Goal: Transaction & Acquisition: Purchase product/service

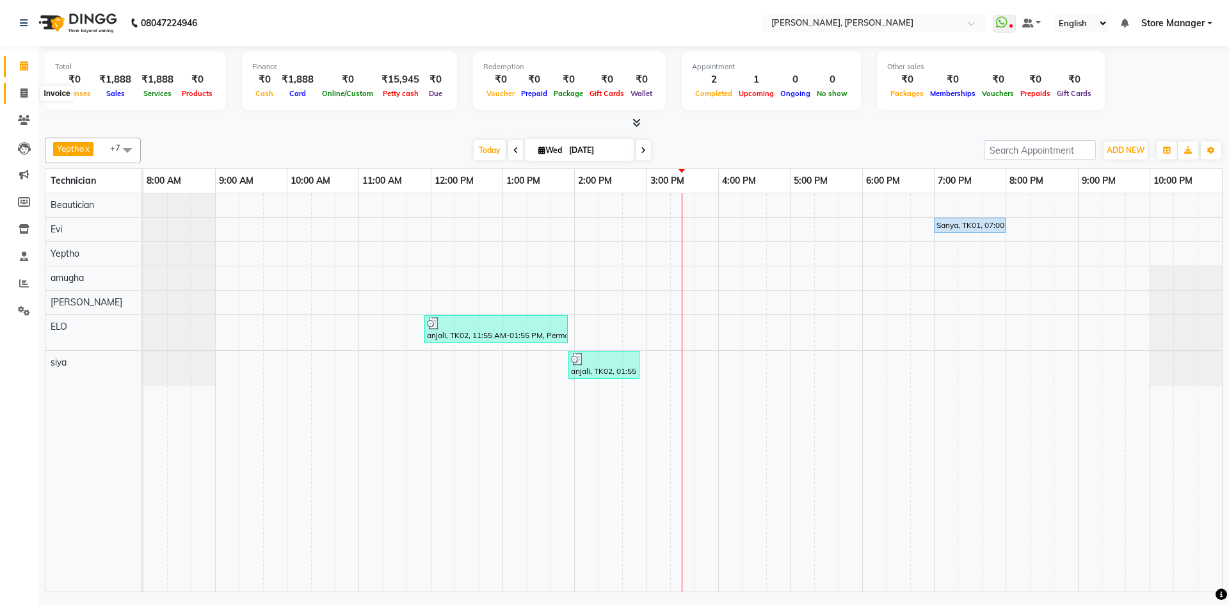
click at [22, 95] on icon at bounding box center [23, 93] width 7 height 10
select select "7173"
select select "service"
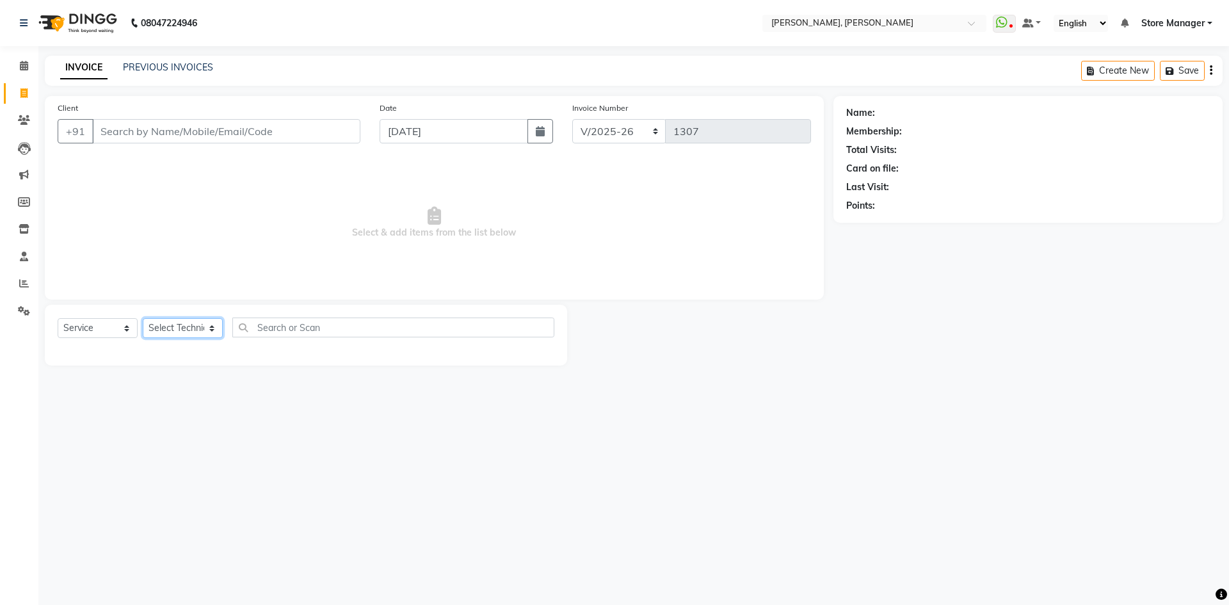
click at [209, 325] on select "Select Technician" at bounding box center [183, 328] width 80 height 20
select select "61635"
click at [143, 318] on select "Select Technician amugha Beautician [PERSON_NAME] Evi MANAGER [PERSON_NAME] [PE…" at bounding box center [183, 328] width 80 height 20
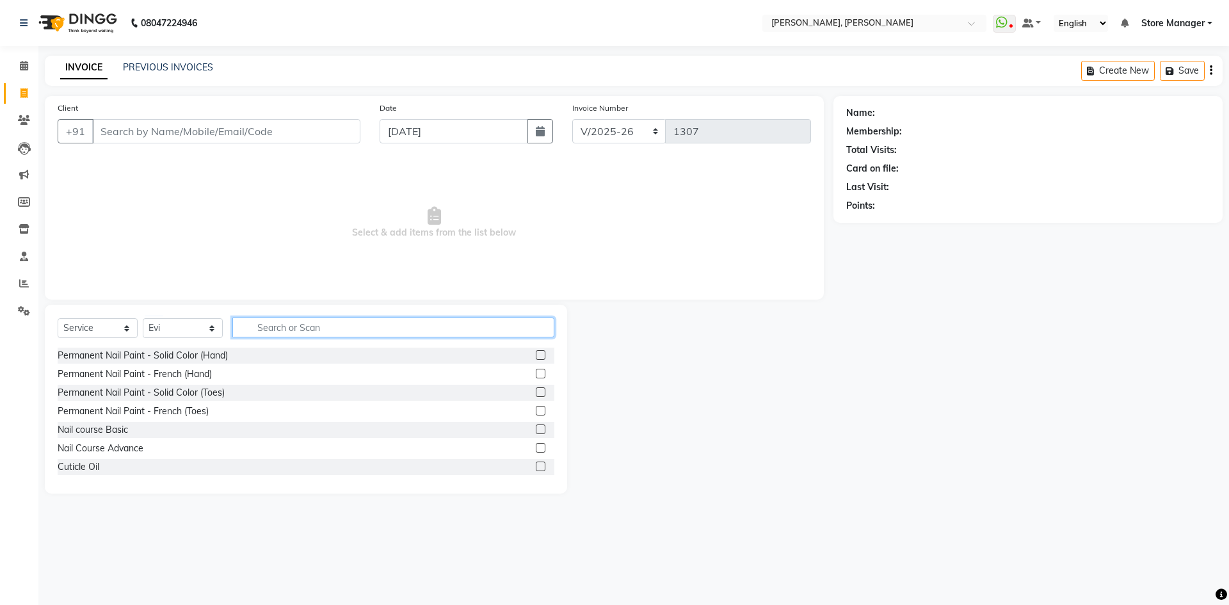
click at [315, 329] on input "text" at bounding box center [393, 327] width 322 height 20
type input "ex"
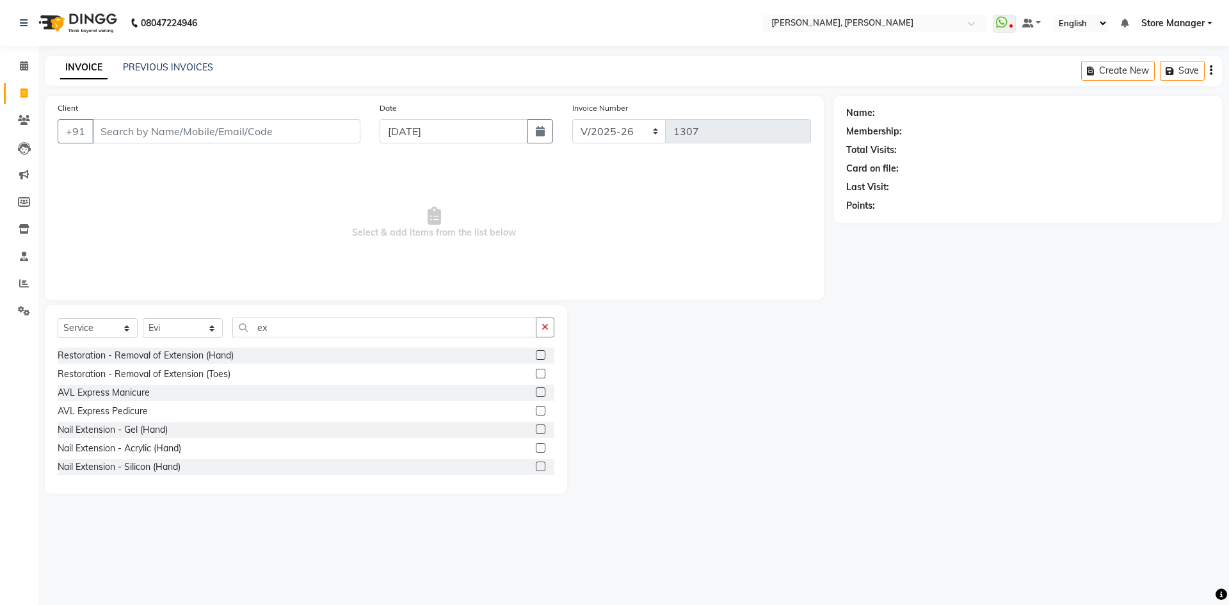
click at [536, 450] on label at bounding box center [541, 448] width 10 height 10
click at [536, 450] on input "checkbox" at bounding box center [540, 448] width 8 height 8
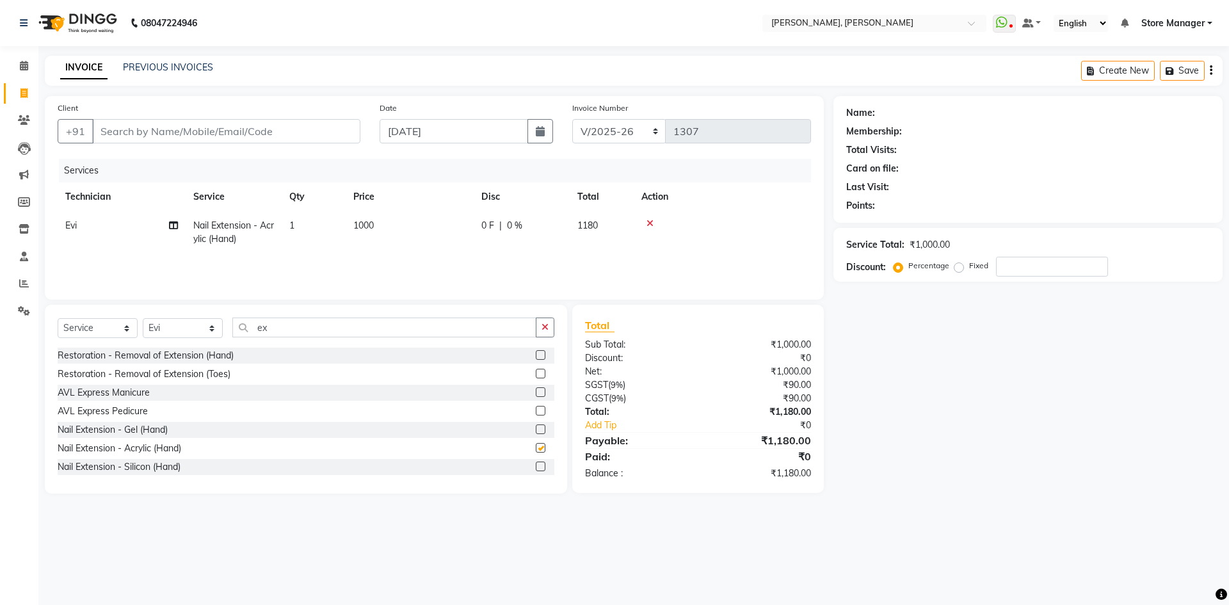
checkbox input "false"
click at [310, 328] on input "ex" at bounding box center [384, 327] width 304 height 20
type input "e"
click at [536, 358] on label at bounding box center [541, 355] width 10 height 10
click at [536, 358] on input "checkbox" at bounding box center [540, 355] width 8 height 8
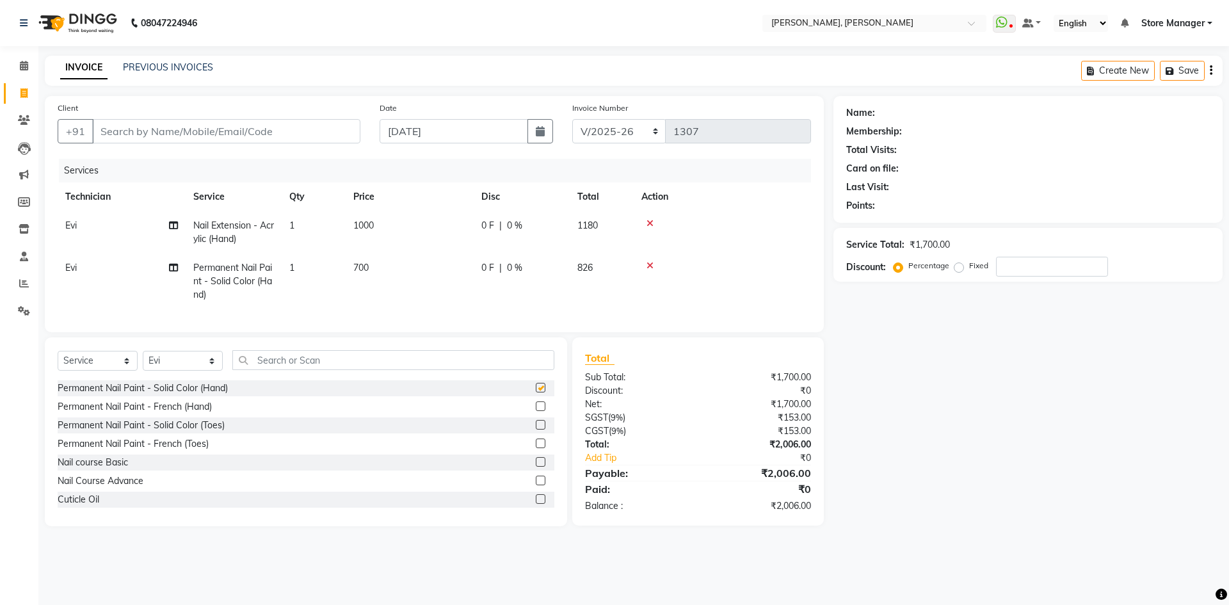
checkbox input "false"
click at [294, 370] on input "text" at bounding box center [393, 360] width 322 height 20
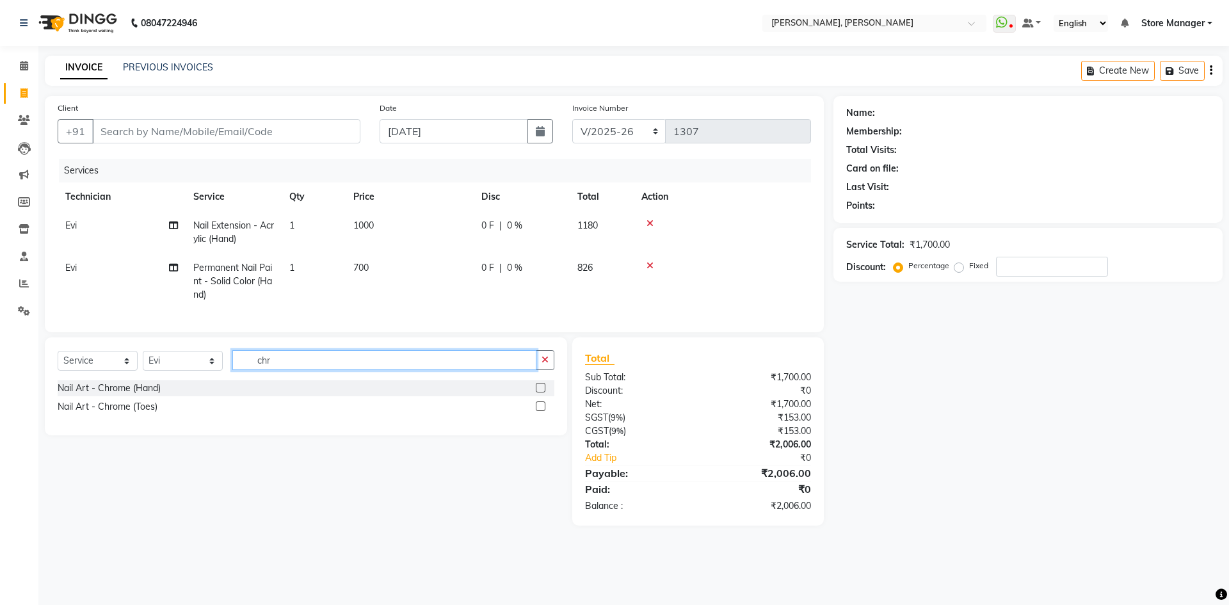
type input "chr"
click at [540, 392] on label at bounding box center [541, 388] width 10 height 10
click at [540, 392] on input "checkbox" at bounding box center [540, 388] width 8 height 8
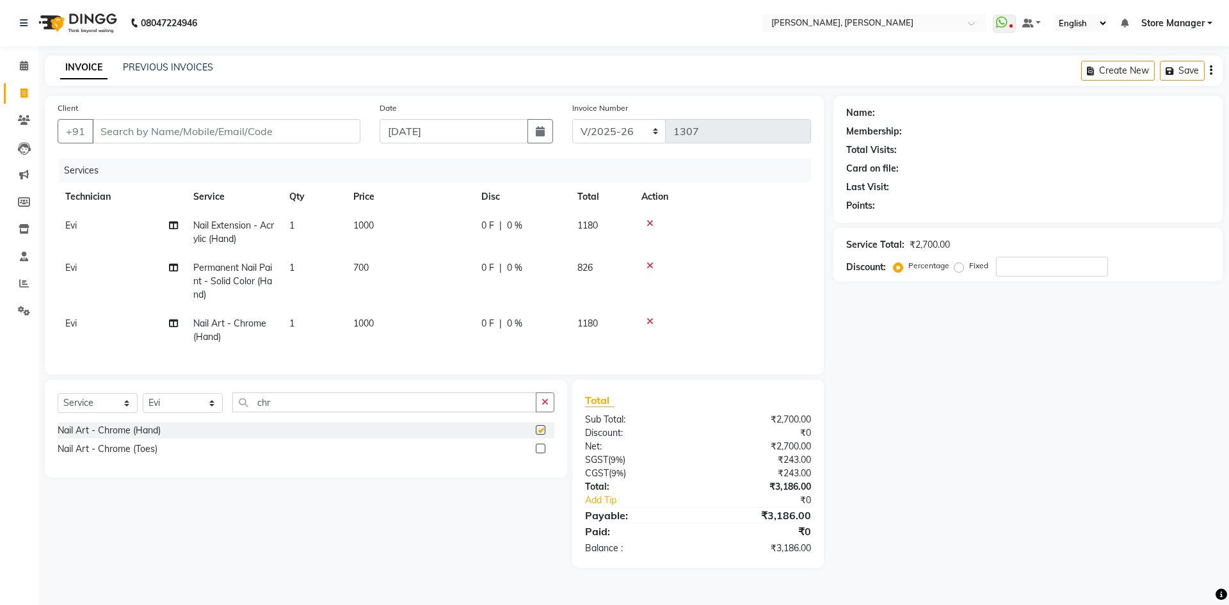
checkbox input "false"
click at [381, 332] on td "1000" at bounding box center [410, 330] width 128 height 42
select select "61635"
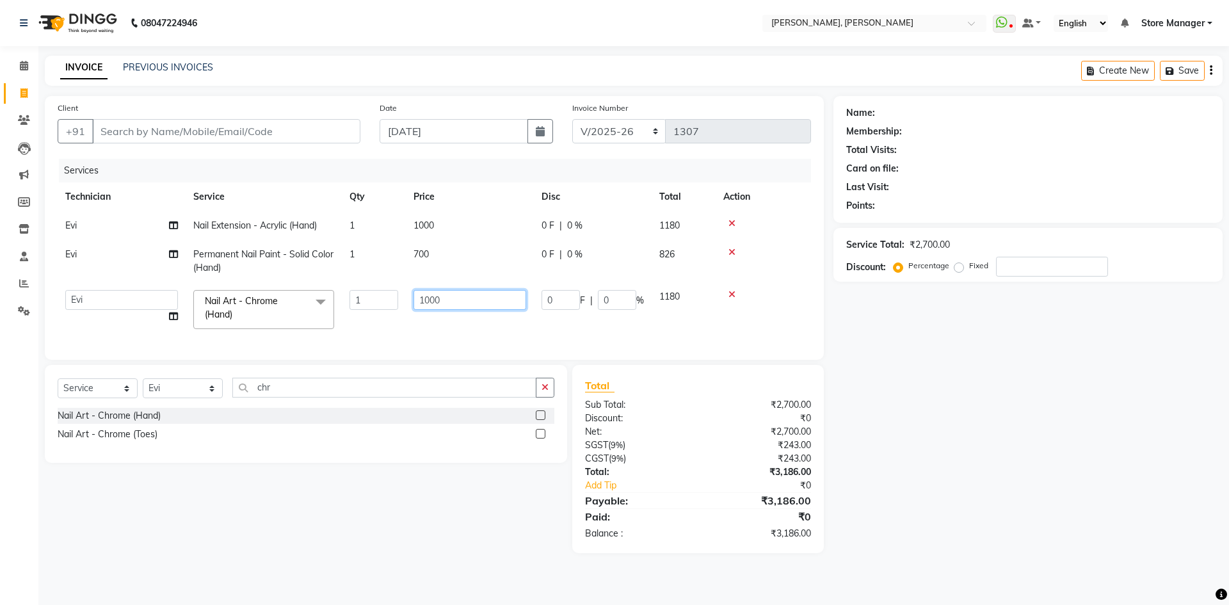
click at [458, 302] on input "1000" at bounding box center [469, 300] width 113 height 20
type input "1"
type input "600"
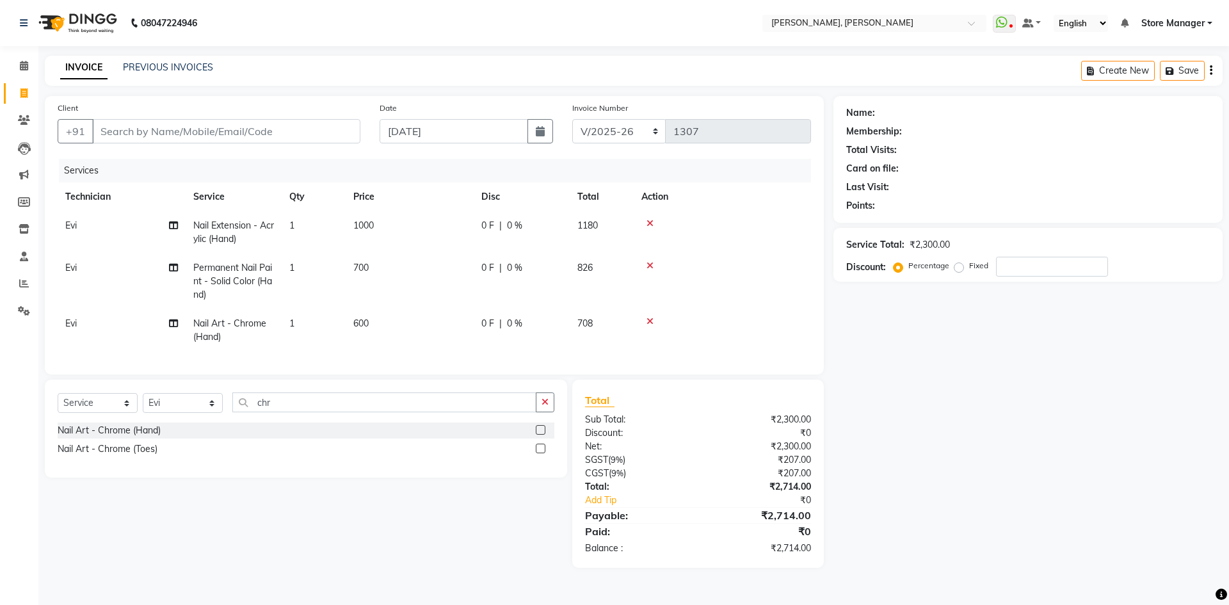
click at [350, 325] on tr "Evi Nail Art - Chrome (Hand) 1 600 0 F | 0 % 708" at bounding box center [434, 330] width 753 height 42
click at [164, 129] on input "Client" at bounding box center [226, 131] width 268 height 24
type input "8"
type input "0"
type input "8861798866"
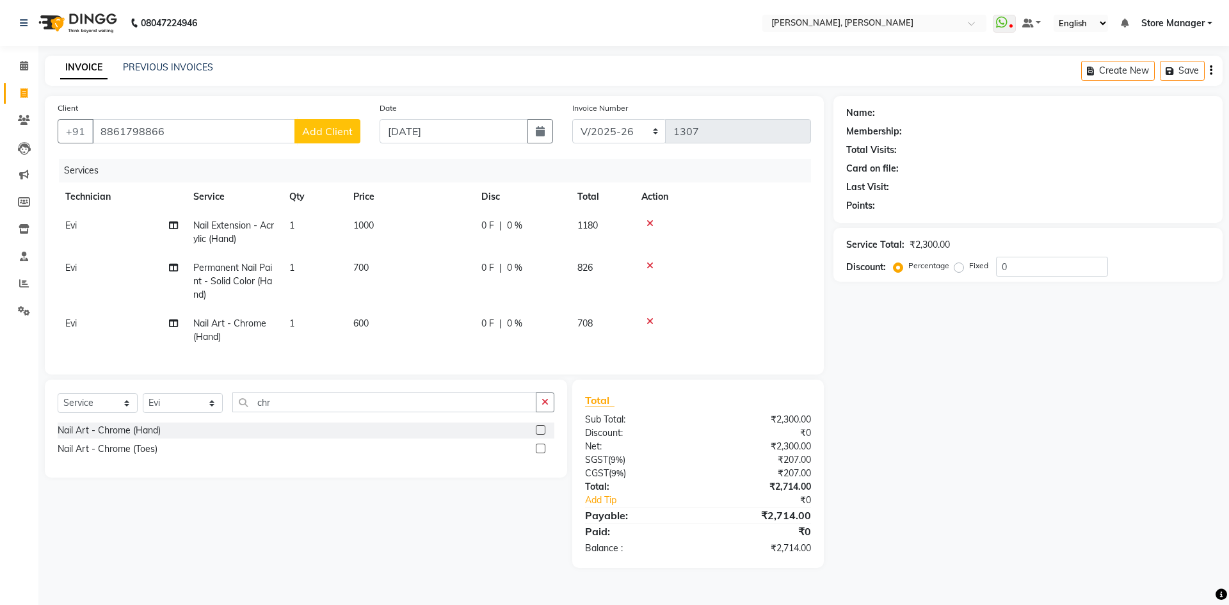
click at [323, 132] on span "Add Client" at bounding box center [327, 131] width 51 height 13
select select "21"
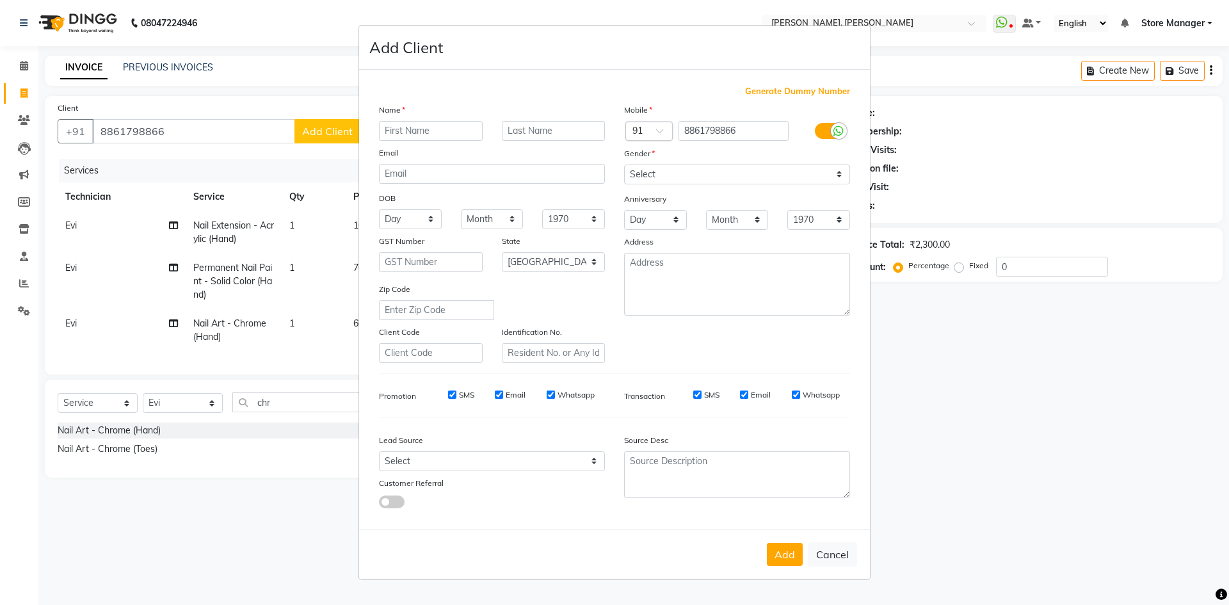
click at [454, 132] on input "text" at bounding box center [431, 131] width 104 height 20
type input "[PERSON_NAME]"
click at [842, 168] on select "Select [DEMOGRAPHIC_DATA] [DEMOGRAPHIC_DATA] Other Prefer Not To Say" at bounding box center [737, 174] width 226 height 20
select select "[DEMOGRAPHIC_DATA]"
click at [624, 164] on select "Select [DEMOGRAPHIC_DATA] [DEMOGRAPHIC_DATA] Other Prefer Not To Say" at bounding box center [737, 174] width 226 height 20
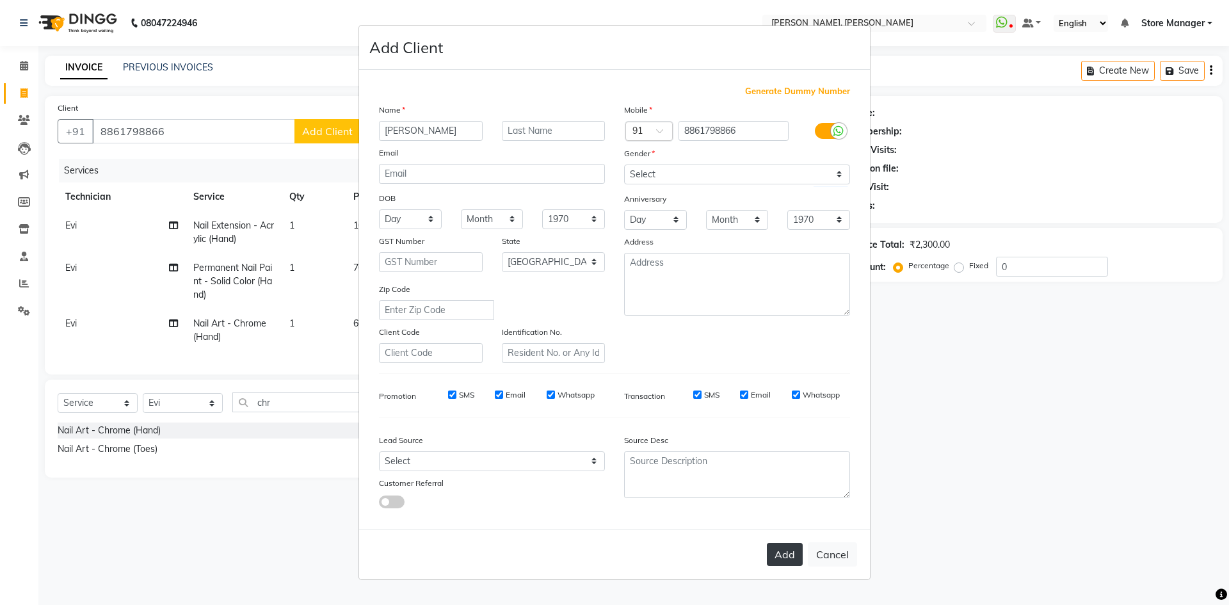
click at [785, 554] on button "Add" at bounding box center [785, 554] width 36 height 23
type input "88******66"
select select
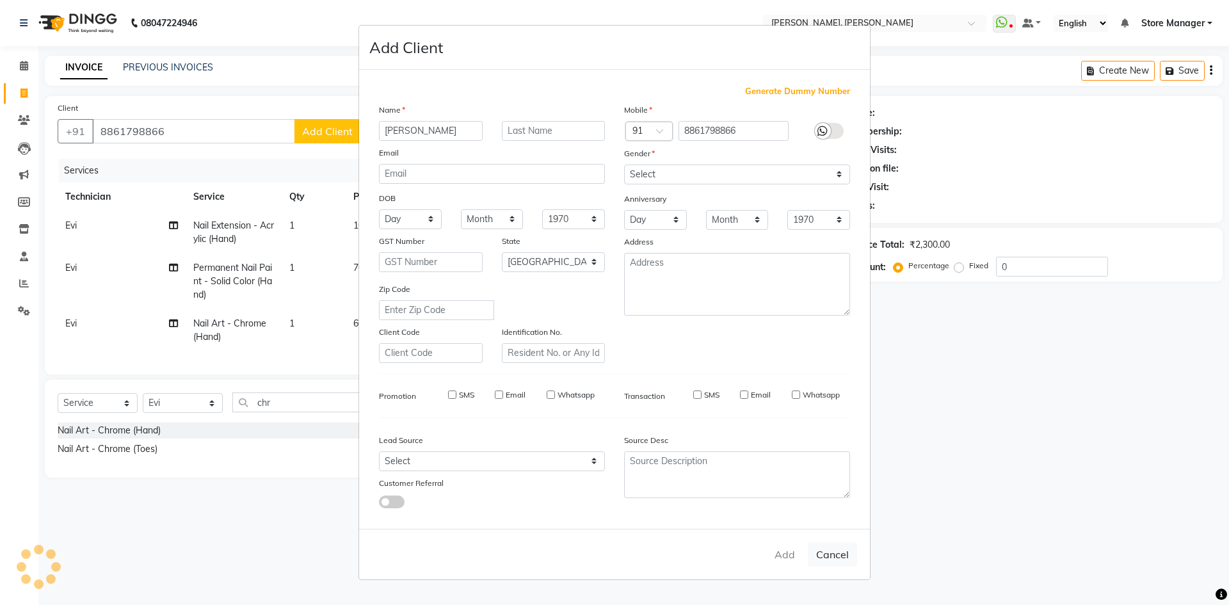
select select "null"
select select
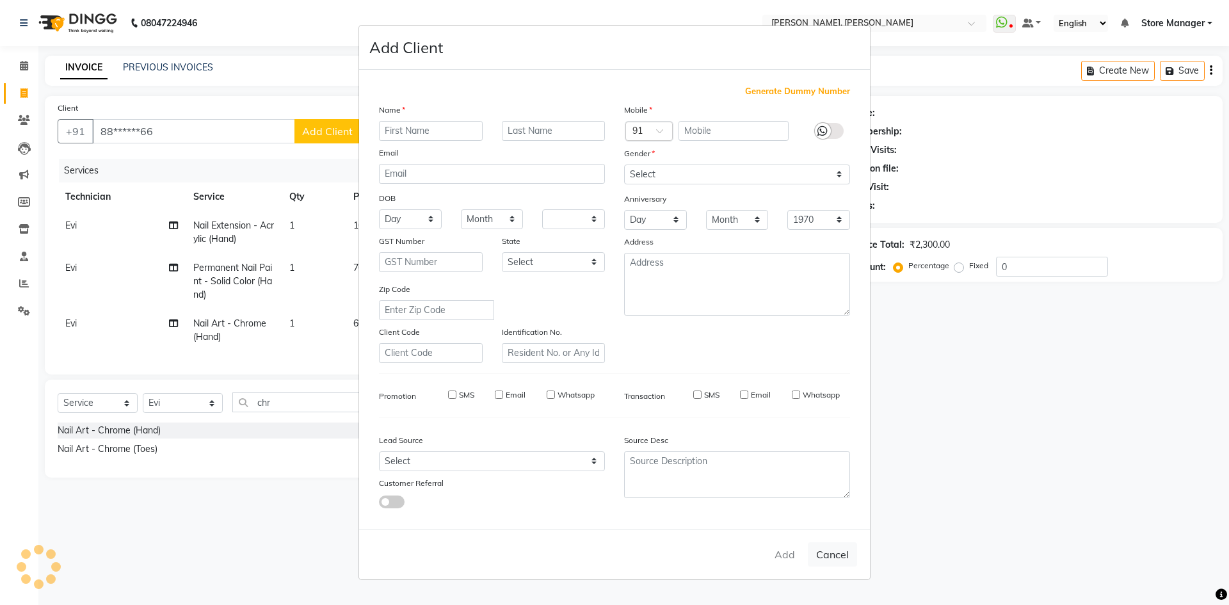
checkbox input "false"
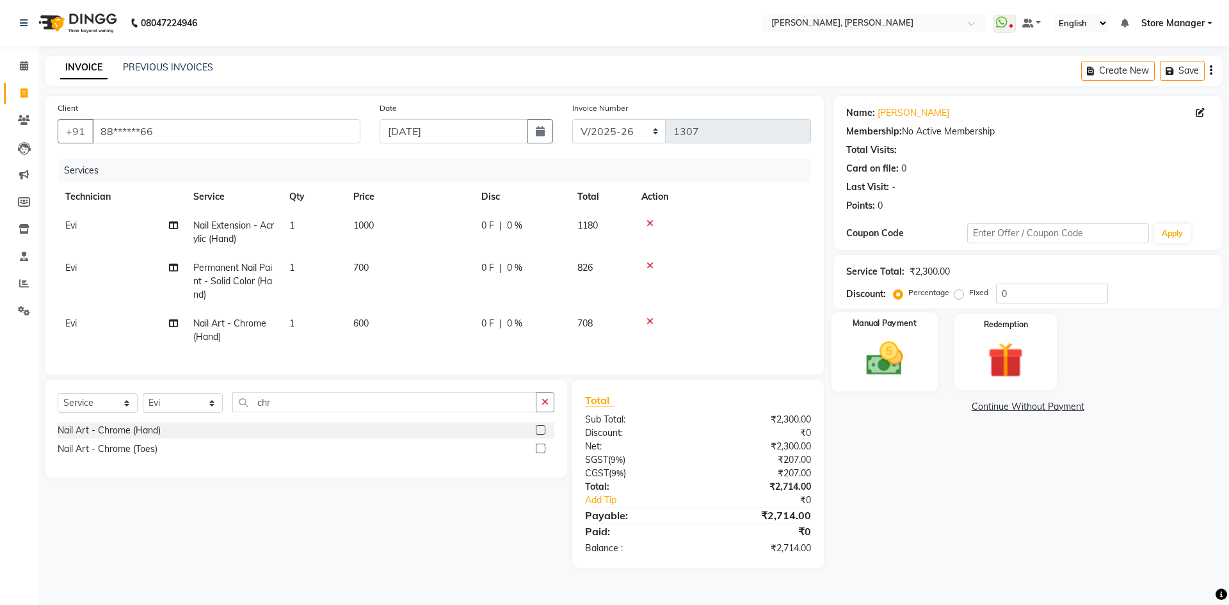
click at [874, 361] on img at bounding box center [884, 358] width 60 height 42
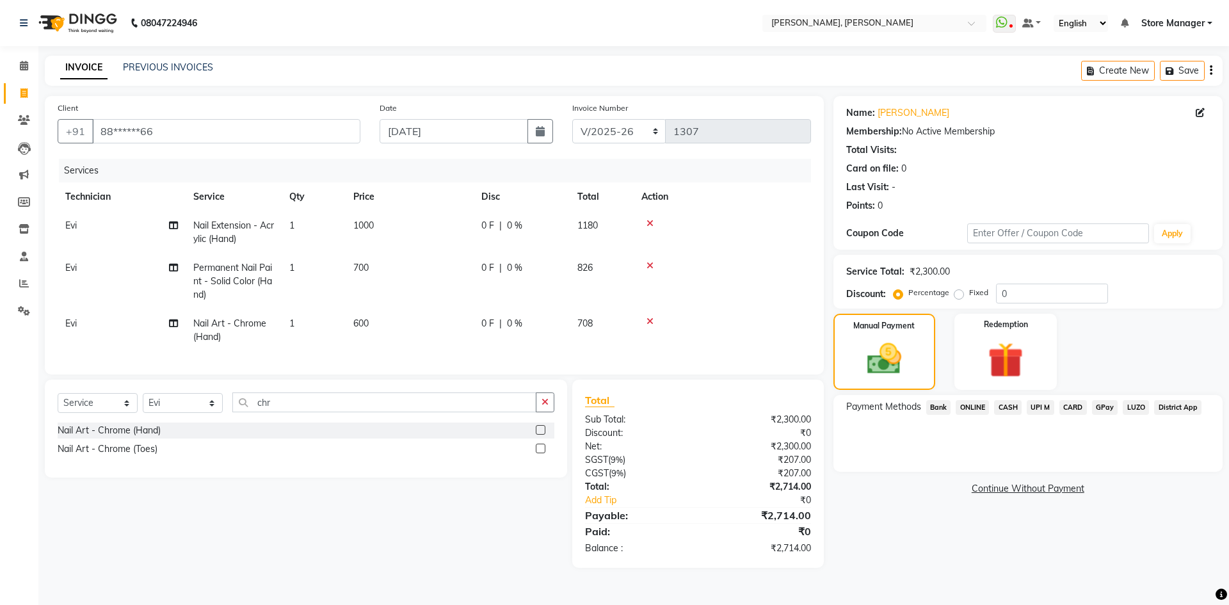
click at [972, 404] on span "ONLINE" at bounding box center [972, 407] width 33 height 15
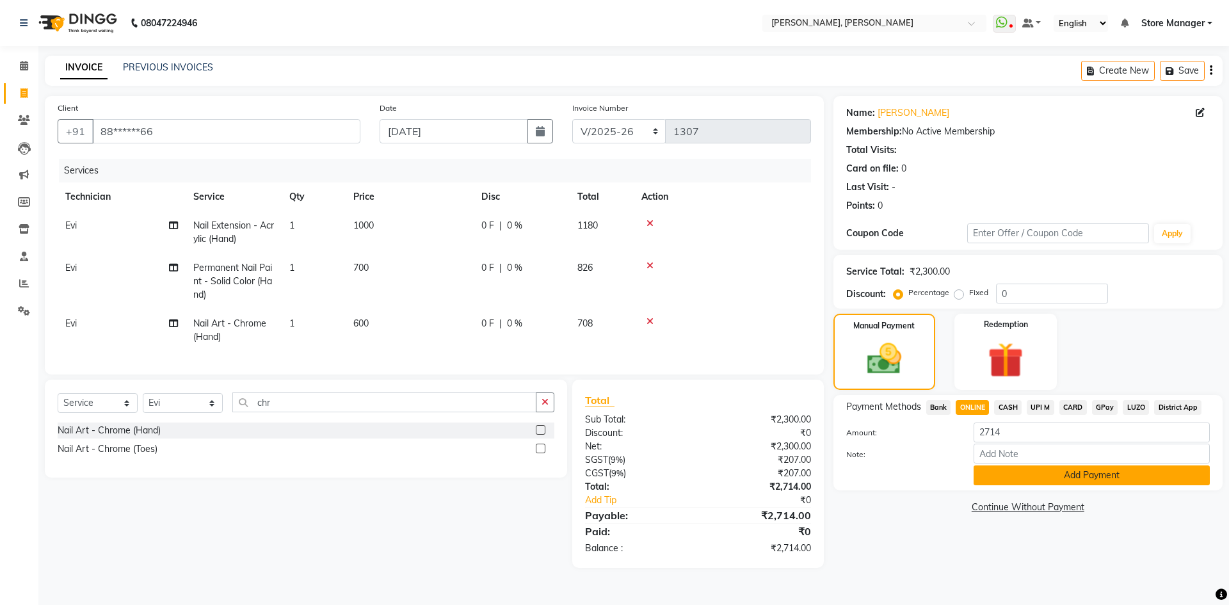
click at [1020, 474] on button "Add Payment" at bounding box center [1091, 475] width 236 height 20
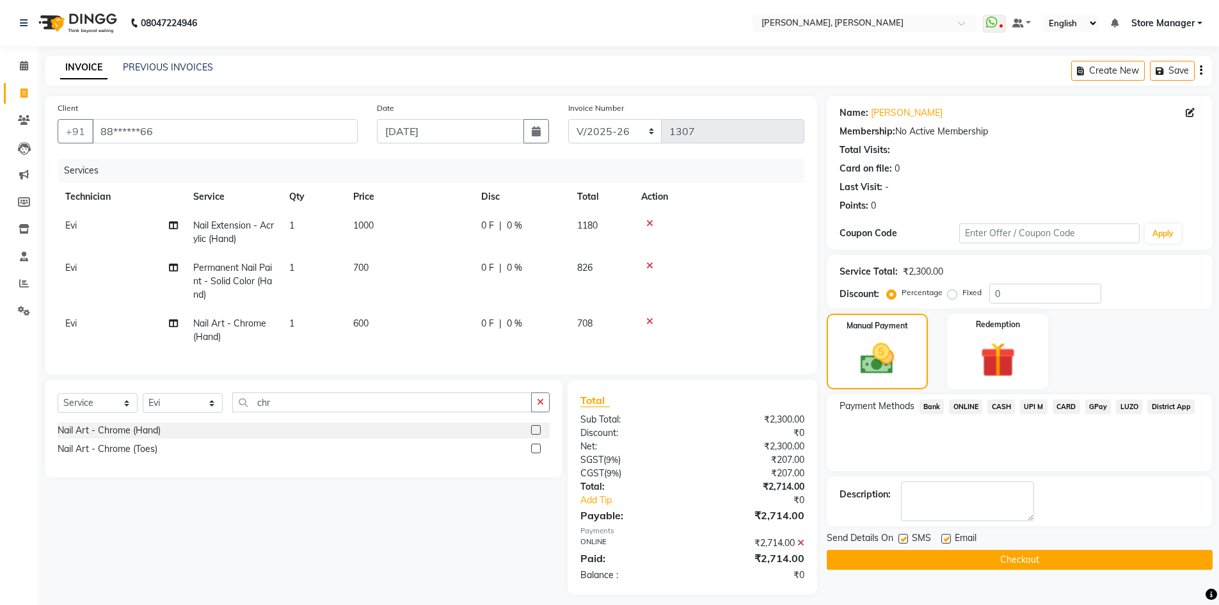
click at [1011, 560] on button "Checkout" at bounding box center [1020, 560] width 386 height 20
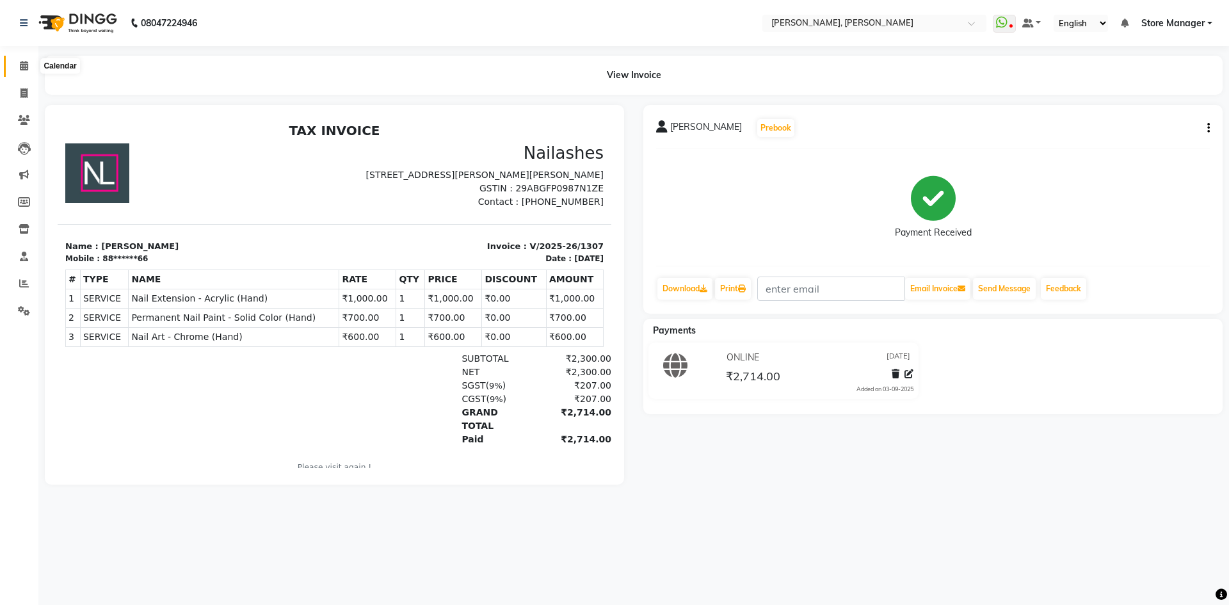
click at [21, 67] on icon at bounding box center [24, 66] width 8 height 10
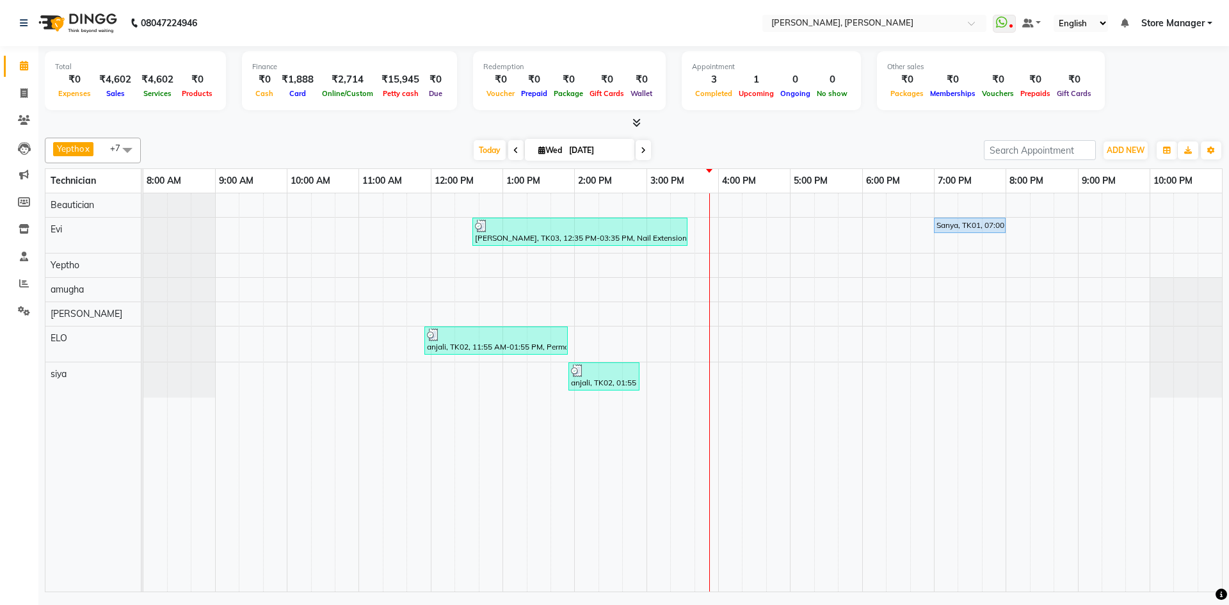
click at [760, 364] on div "[PERSON_NAME], TK03, 12:35 PM-03:35 PM, Nail Extension - Acrylic (Hand),Permane…" at bounding box center [682, 392] width 1078 height 398
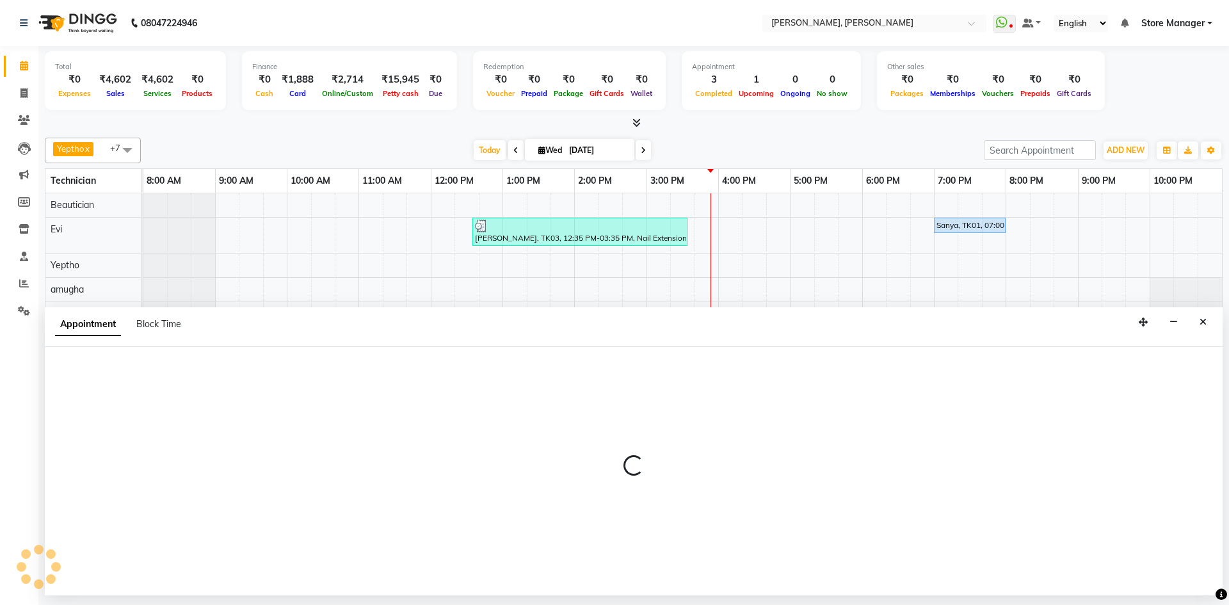
select select "90383"
select select "tentative"
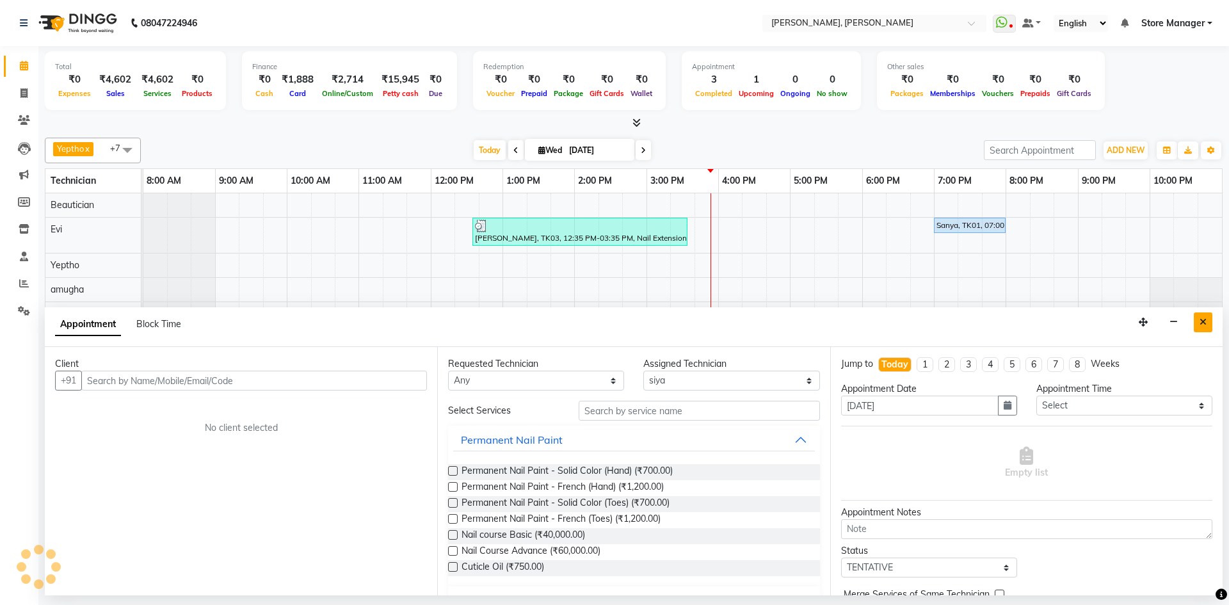
click at [1204, 324] on icon "Close" at bounding box center [1202, 321] width 7 height 9
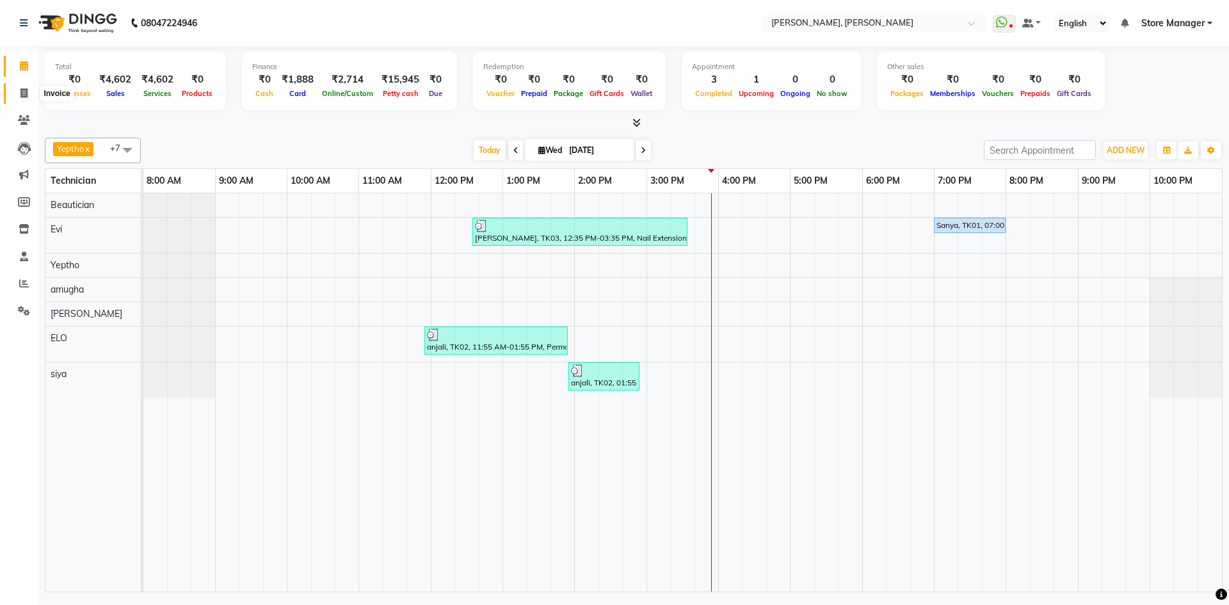
click at [24, 92] on icon at bounding box center [23, 93] width 7 height 10
select select "service"
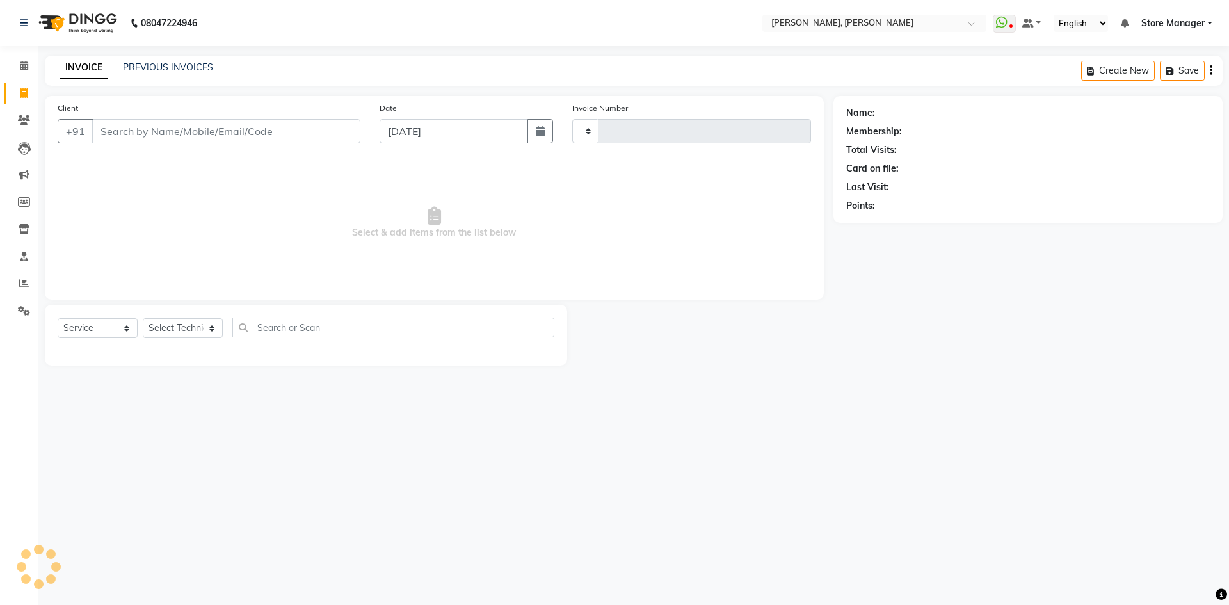
type input "1308"
select select "7173"
click at [211, 327] on select "Select Technician amugha Beautician [PERSON_NAME] Evi MANAGER [PERSON_NAME] [PE…" at bounding box center [183, 328] width 80 height 20
select select "90382"
click at [143, 318] on select "Select Technician amugha Beautician [PERSON_NAME] Evi MANAGER [PERSON_NAME] [PE…" at bounding box center [183, 328] width 80 height 20
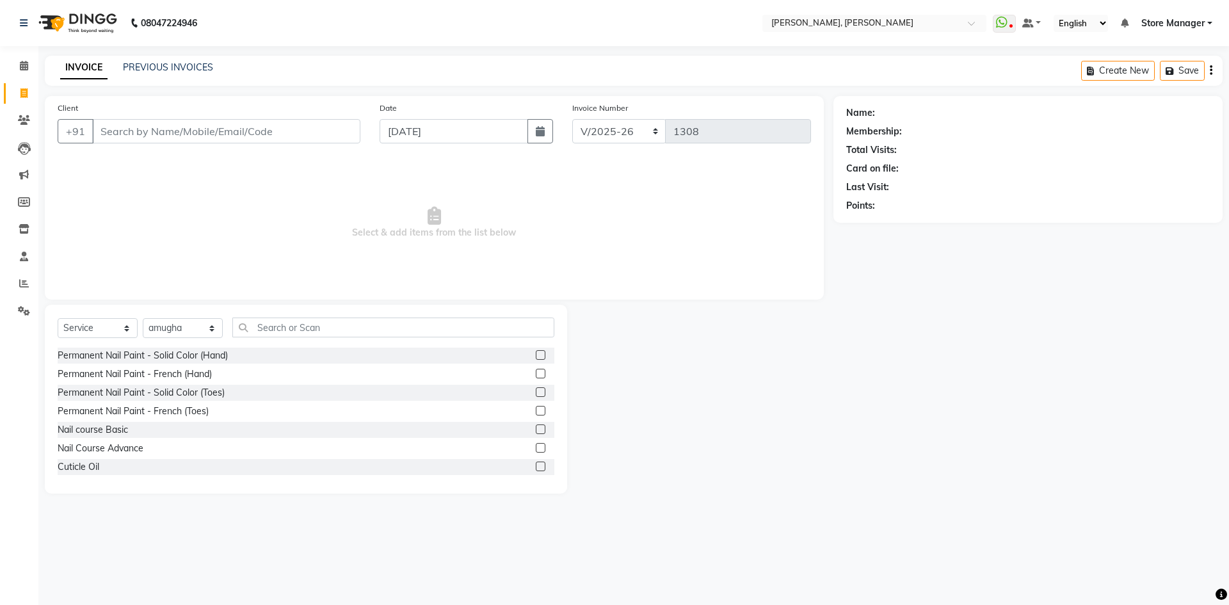
click at [536, 355] on label at bounding box center [541, 355] width 10 height 10
click at [536, 355] on input "checkbox" at bounding box center [540, 355] width 8 height 8
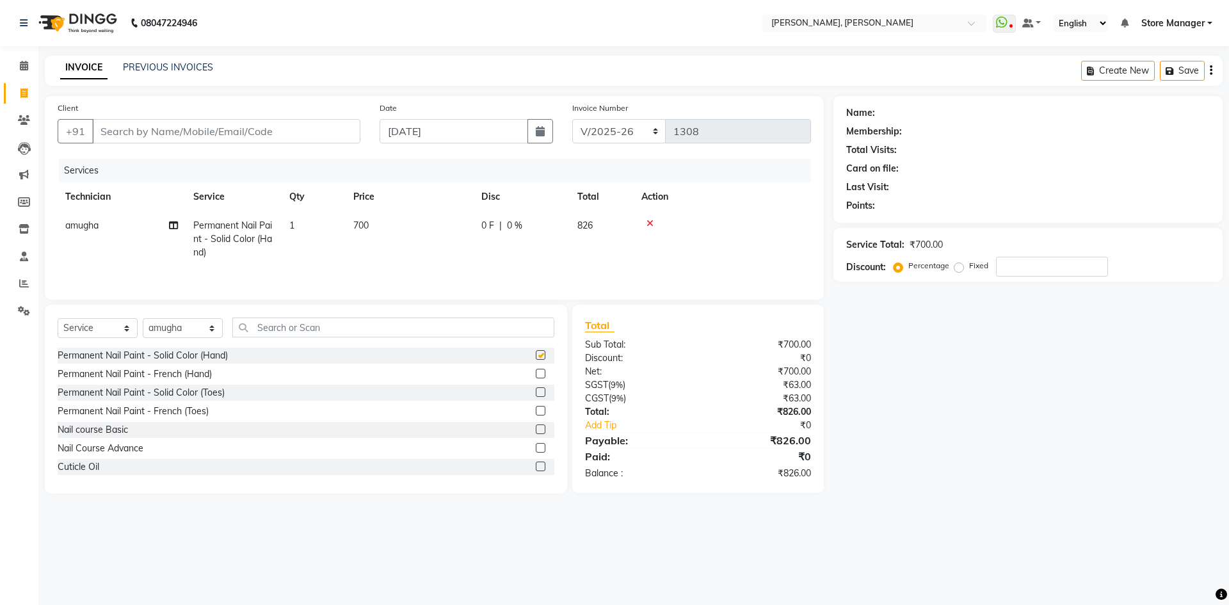
checkbox input "false"
click at [361, 330] on input "text" at bounding box center [393, 327] width 322 height 20
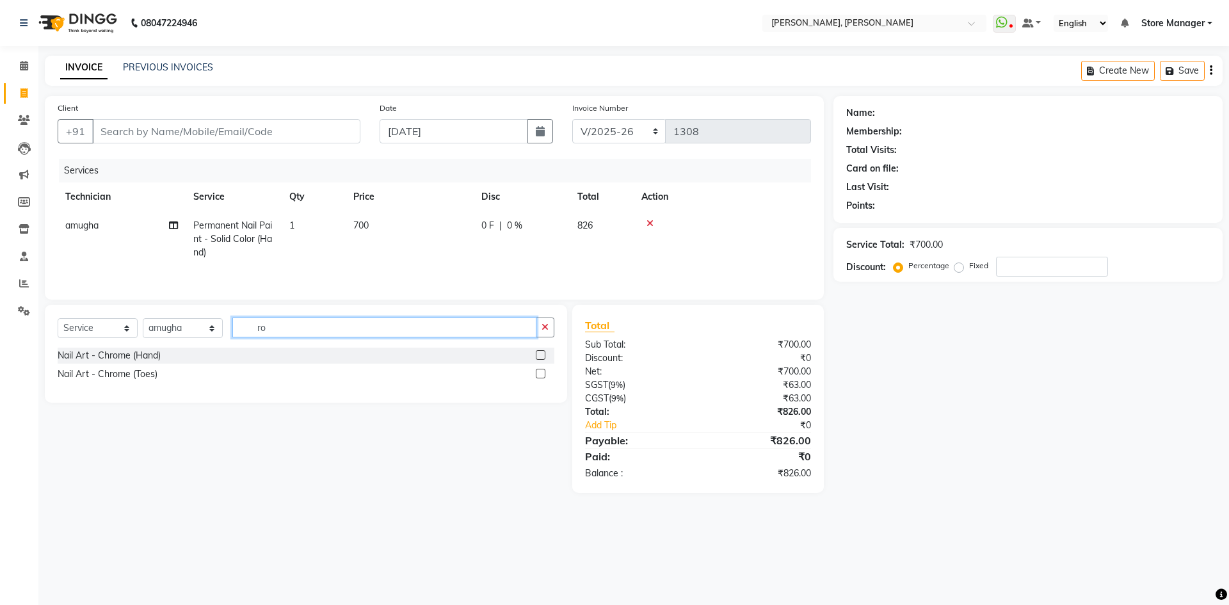
type input "r"
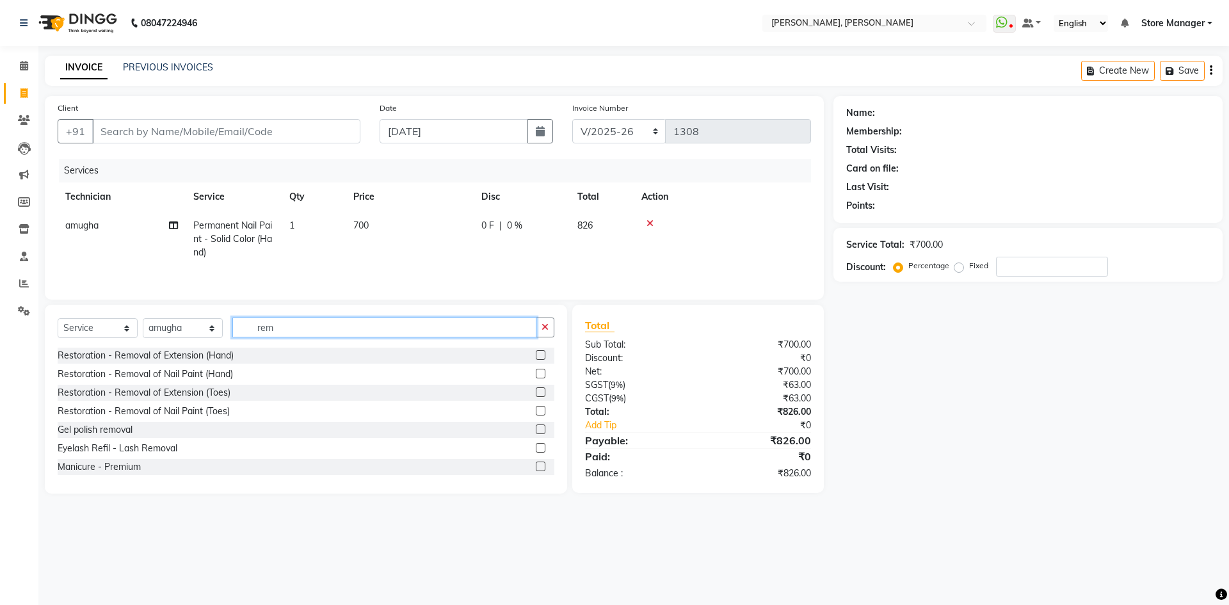
type input "rem"
click at [536, 431] on label at bounding box center [541, 429] width 10 height 10
click at [536, 431] on input "checkbox" at bounding box center [540, 430] width 8 height 8
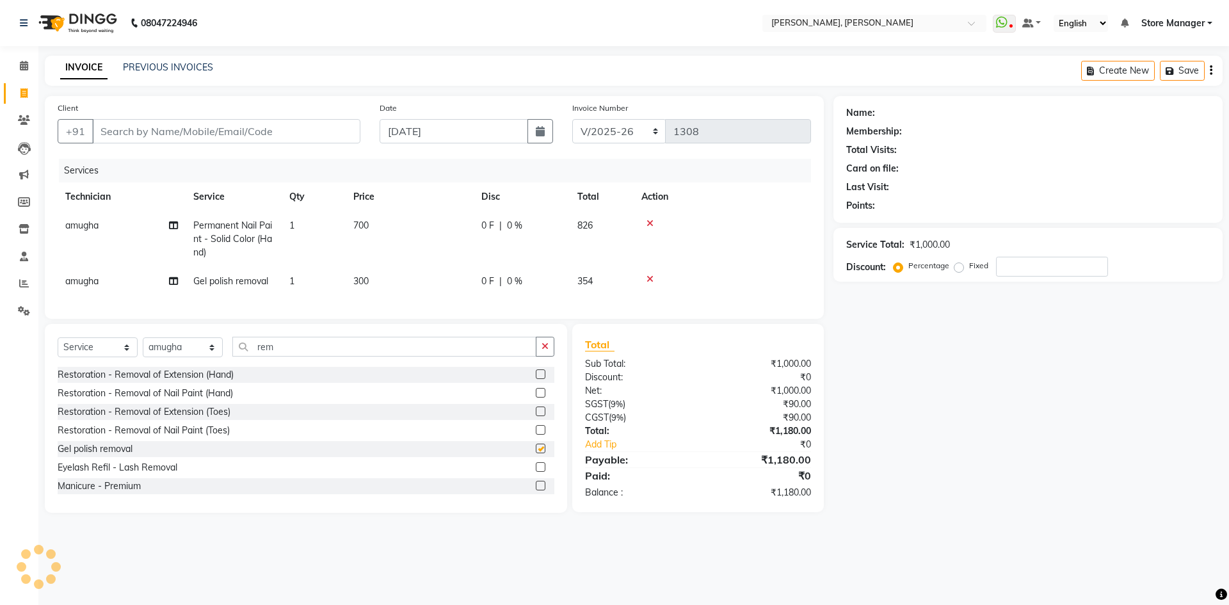
checkbox input "false"
click at [304, 356] on input "rem" at bounding box center [384, 347] width 304 height 20
type input "r"
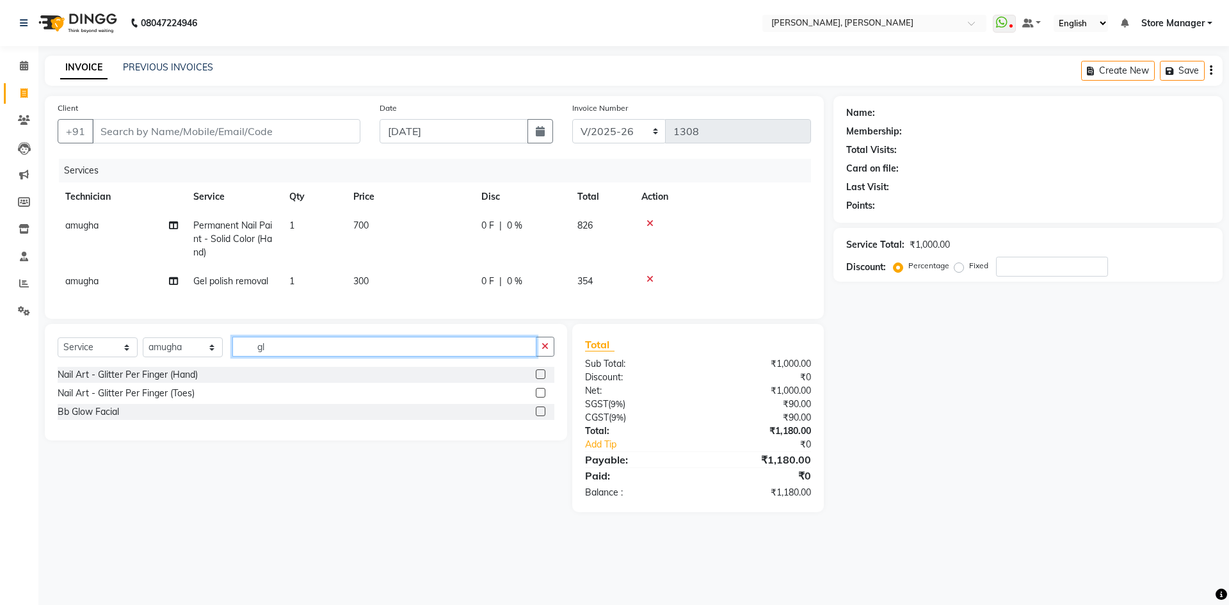
type input "gl"
click at [540, 379] on label at bounding box center [541, 374] width 10 height 10
click at [540, 379] on input "checkbox" at bounding box center [540, 375] width 8 height 8
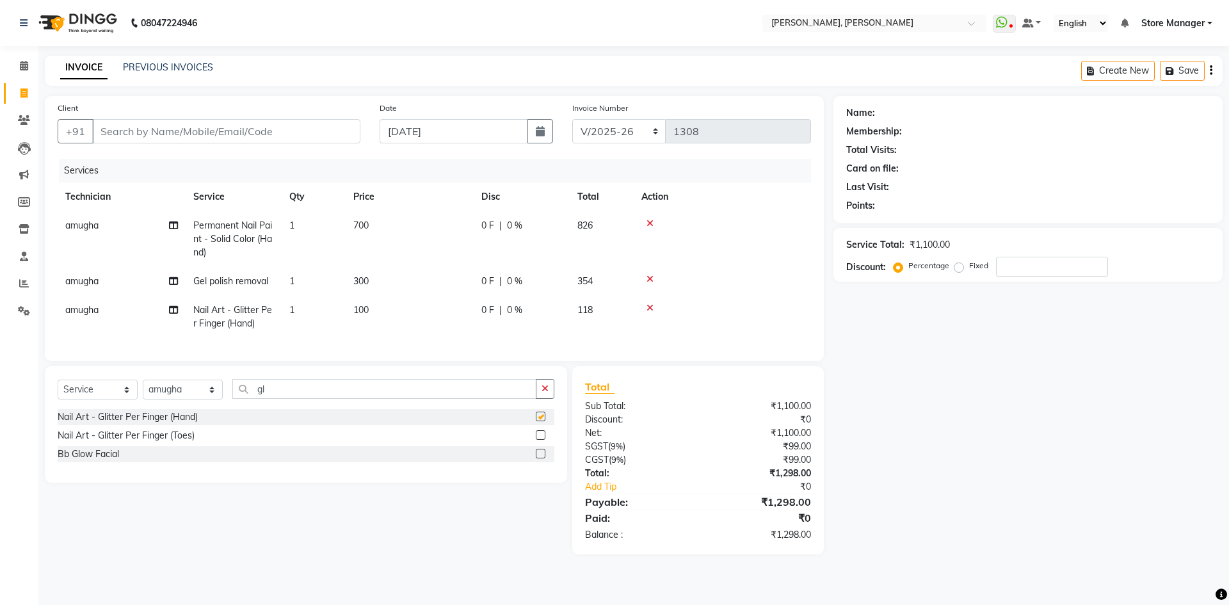
checkbox input "false"
click at [405, 312] on td "100" at bounding box center [410, 317] width 128 height 42
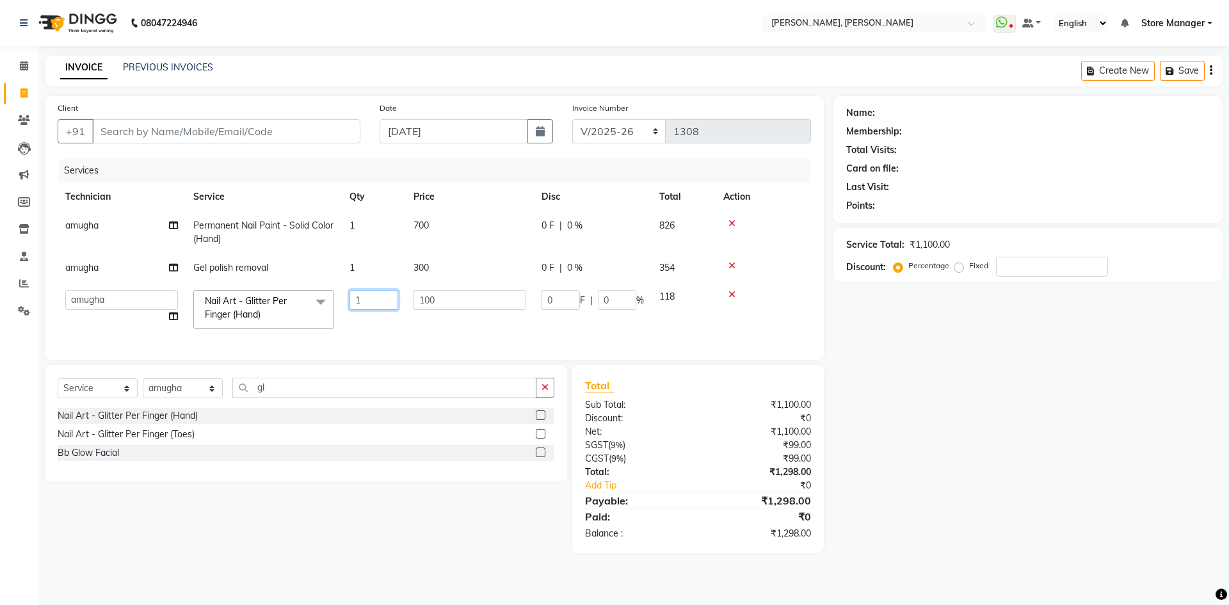
click at [366, 303] on input "1" at bounding box center [373, 300] width 49 height 20
type input "2"
click at [343, 332] on td "2" at bounding box center [374, 309] width 64 height 54
click at [296, 397] on input "gl" at bounding box center [384, 388] width 304 height 20
type input "g"
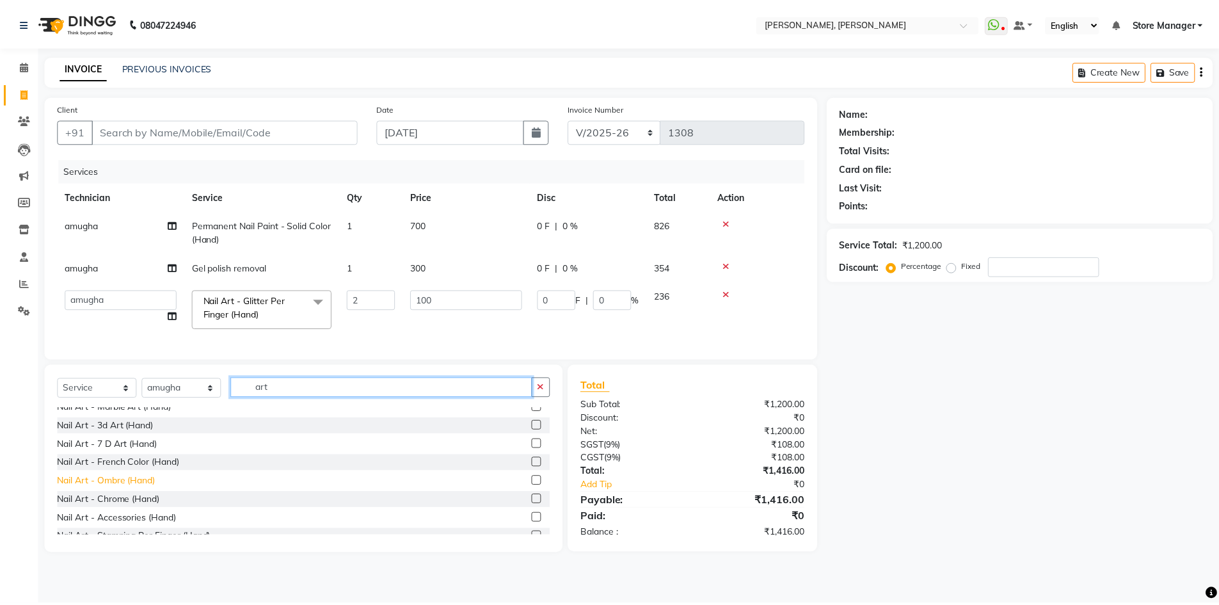
scroll to position [128, 0]
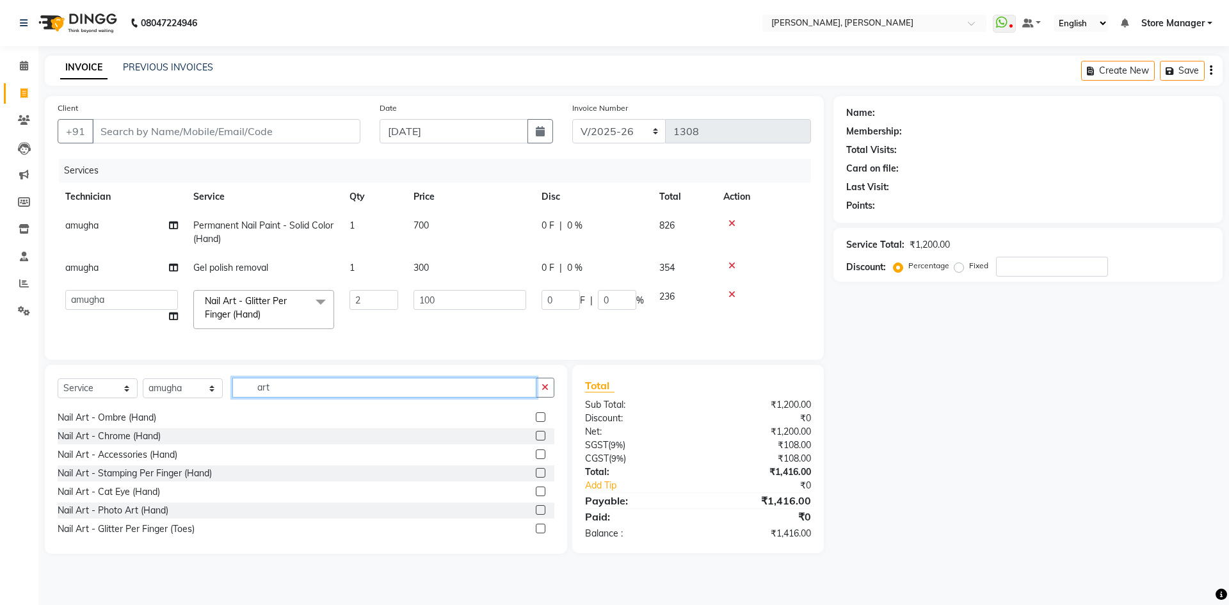
type input "art"
click at [536, 515] on label at bounding box center [541, 510] width 10 height 10
click at [536, 515] on input "checkbox" at bounding box center [540, 510] width 8 height 8
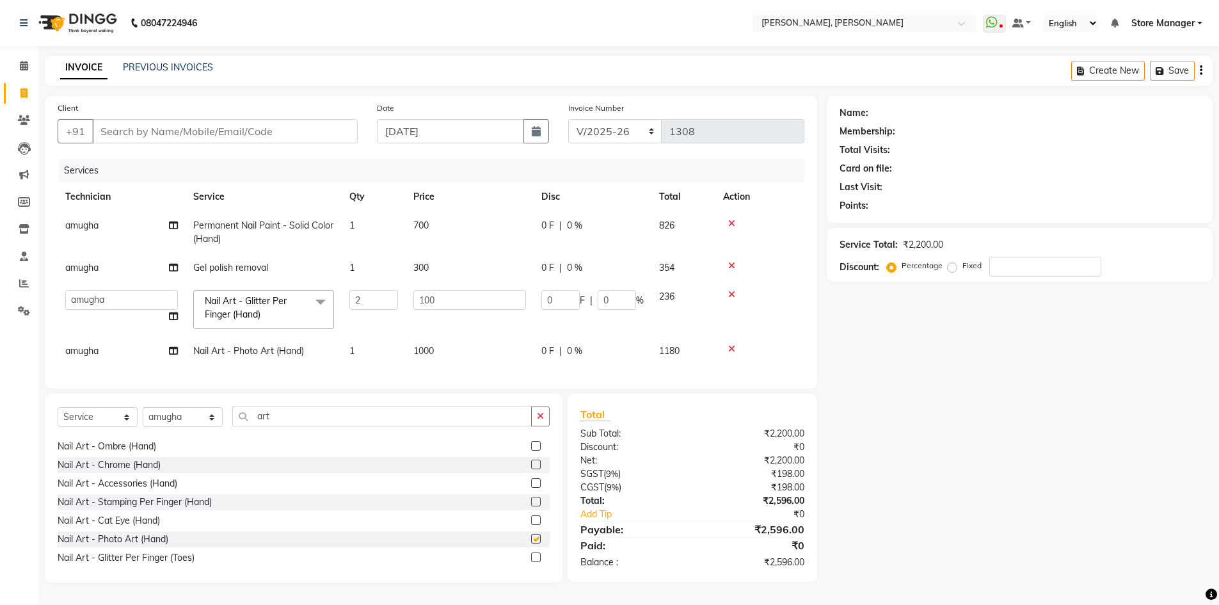
checkbox input "false"
click at [449, 350] on td "1000" at bounding box center [470, 351] width 128 height 29
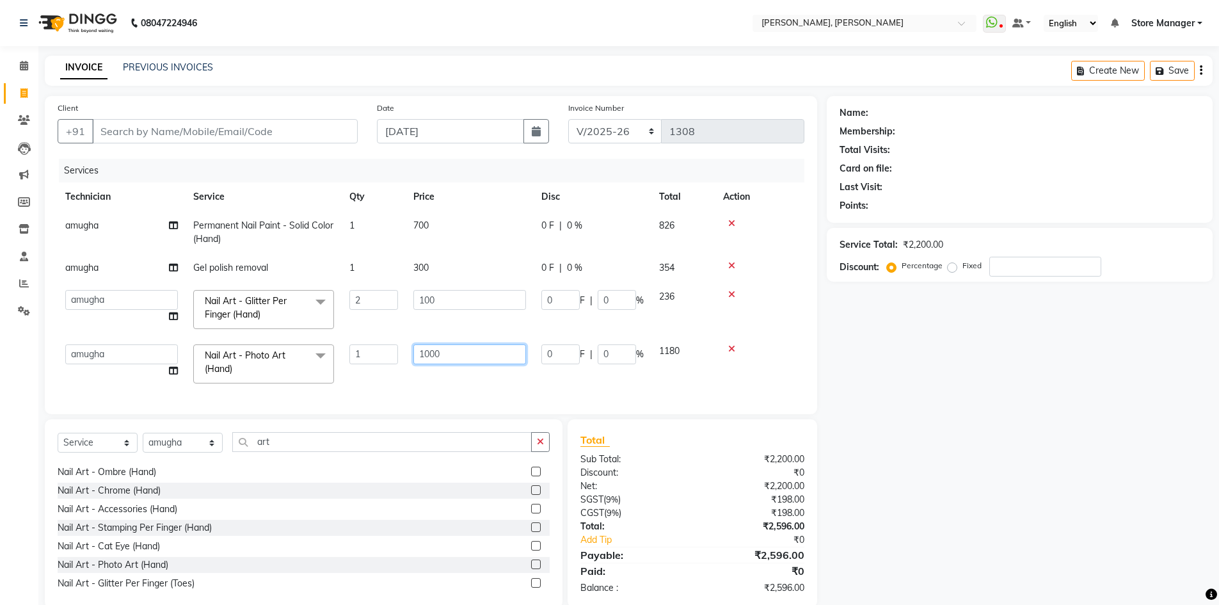
click at [451, 354] on input "1000" at bounding box center [469, 354] width 113 height 20
type input "1"
type input "100"
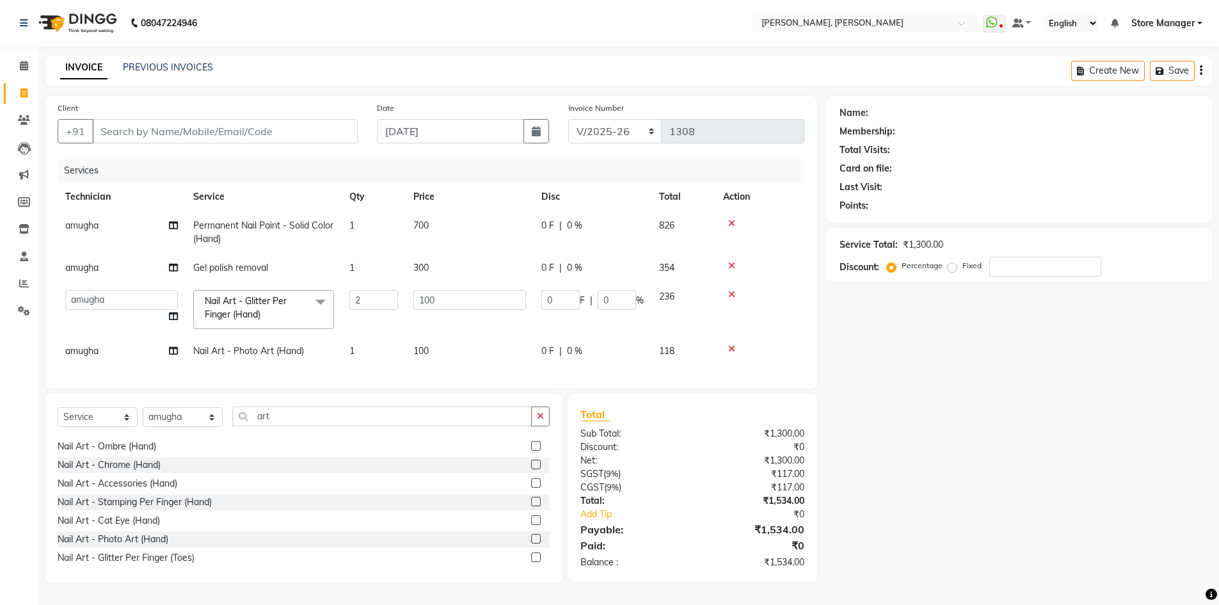
click at [364, 349] on td "1" at bounding box center [374, 351] width 64 height 29
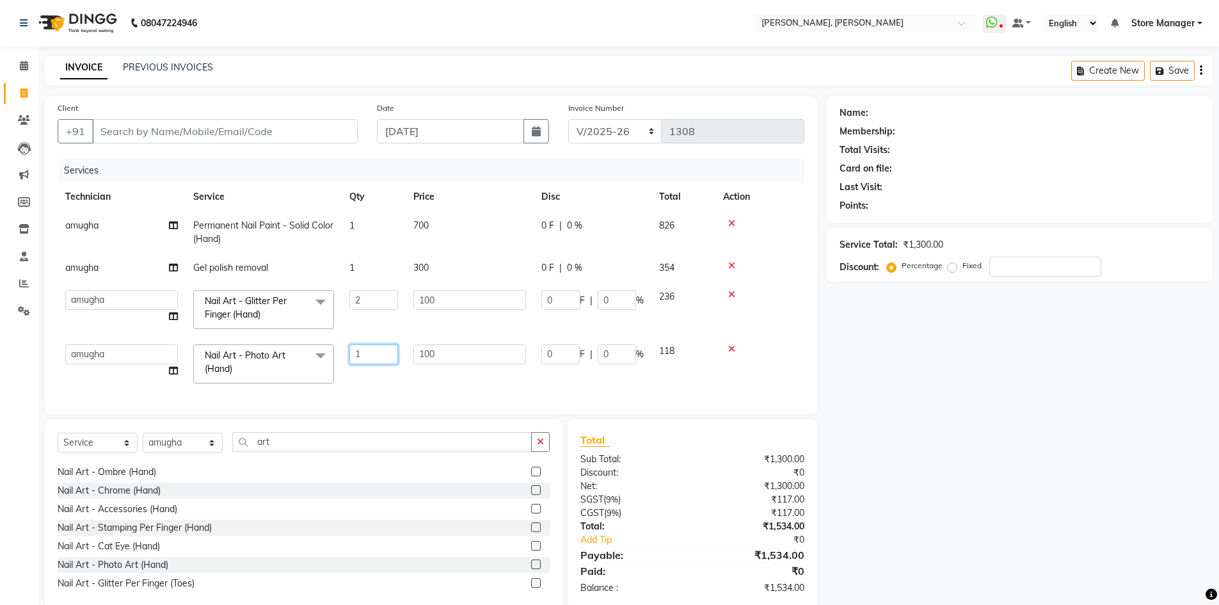
click at [365, 351] on input "1" at bounding box center [373, 354] width 49 height 20
type input "2"
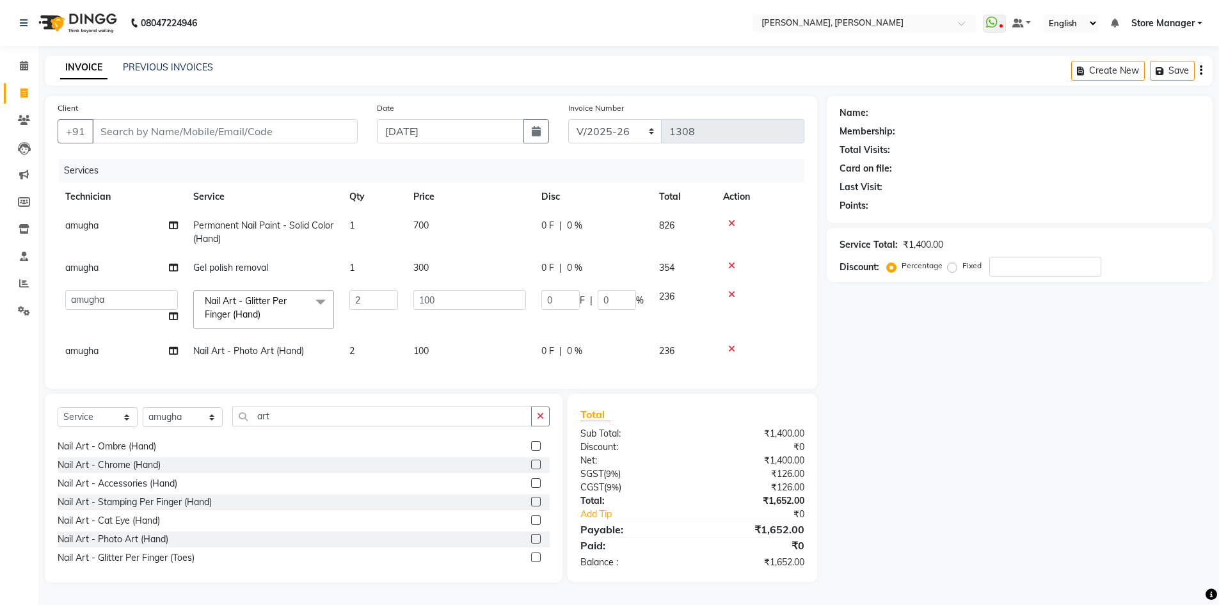
click at [384, 376] on div "Services Technician Service Qty Price Disc Total Action amugha Permanent Nail P…" at bounding box center [431, 267] width 747 height 217
click at [465, 326] on td "100" at bounding box center [470, 309] width 128 height 54
click at [474, 296] on input "100" at bounding box center [469, 300] width 113 height 20
click at [441, 268] on td "300" at bounding box center [470, 267] width 128 height 29
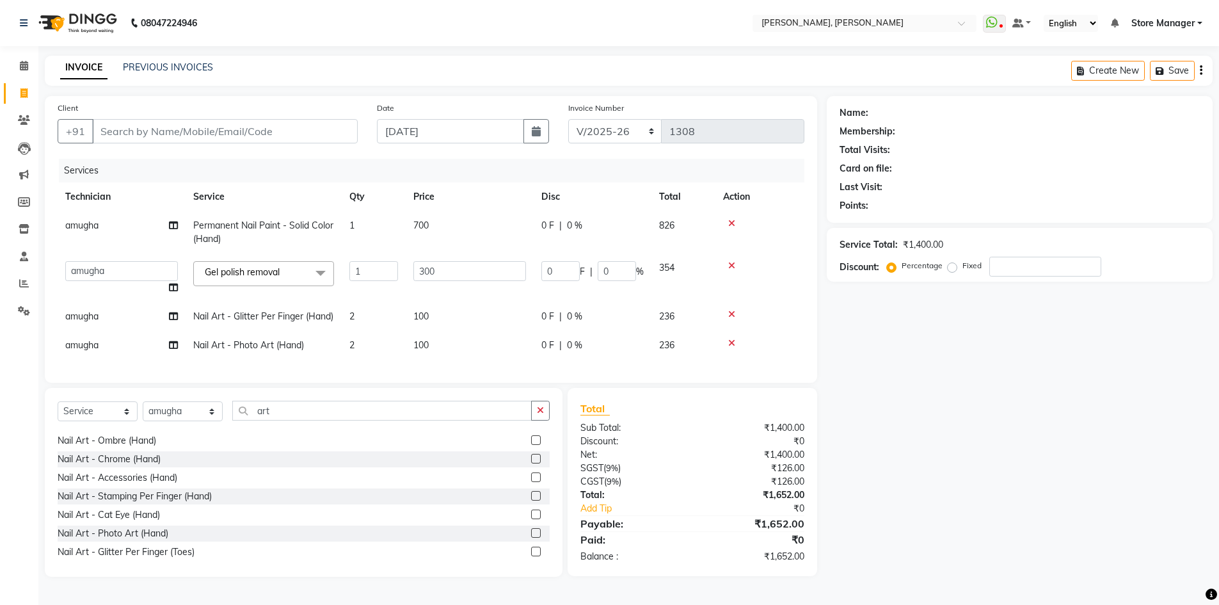
click at [463, 225] on td "700" at bounding box center [470, 232] width 128 height 42
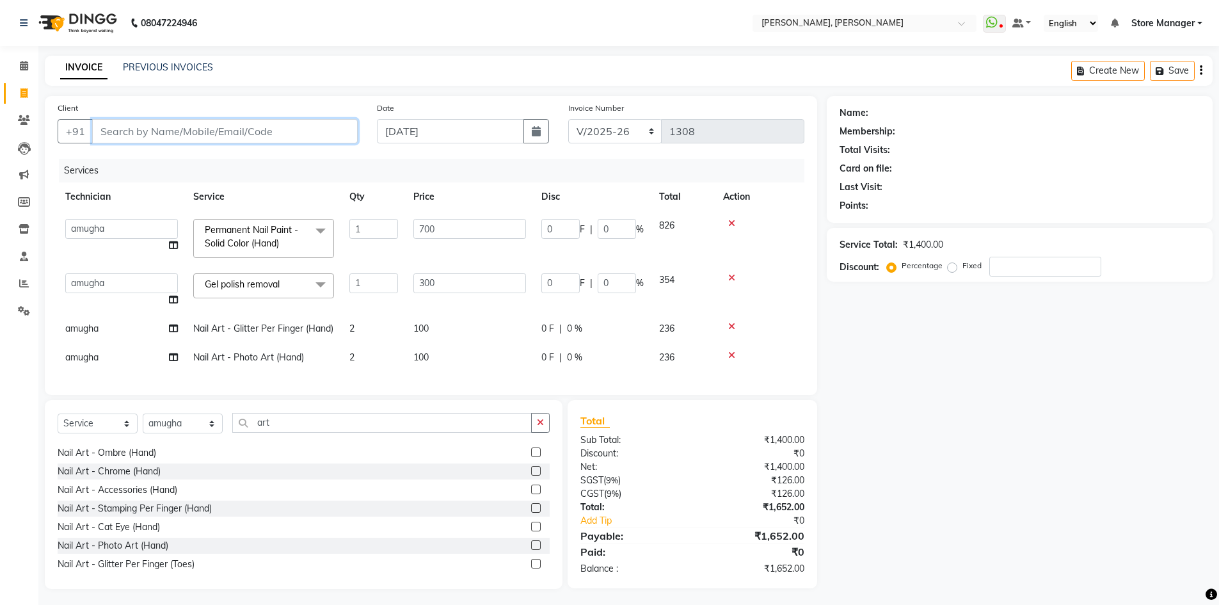
click at [147, 121] on input "Client" at bounding box center [225, 131] width 266 height 24
click at [139, 130] on input "Client" at bounding box center [225, 131] width 266 height 24
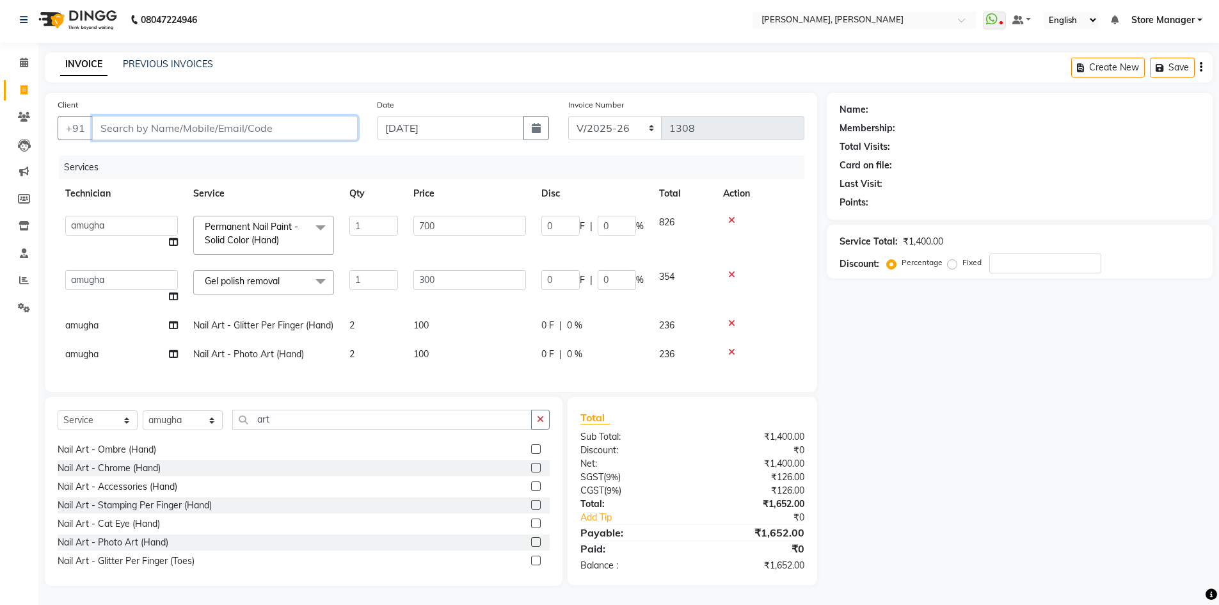
scroll to position [26, 0]
click at [102, 116] on input "Client" at bounding box center [225, 128] width 266 height 24
click at [456, 125] on div "Date [DATE]" at bounding box center [462, 124] width 191 height 52
click at [154, 116] on input "Client" at bounding box center [225, 128] width 266 height 24
click at [137, 116] on input "Client" at bounding box center [225, 128] width 266 height 24
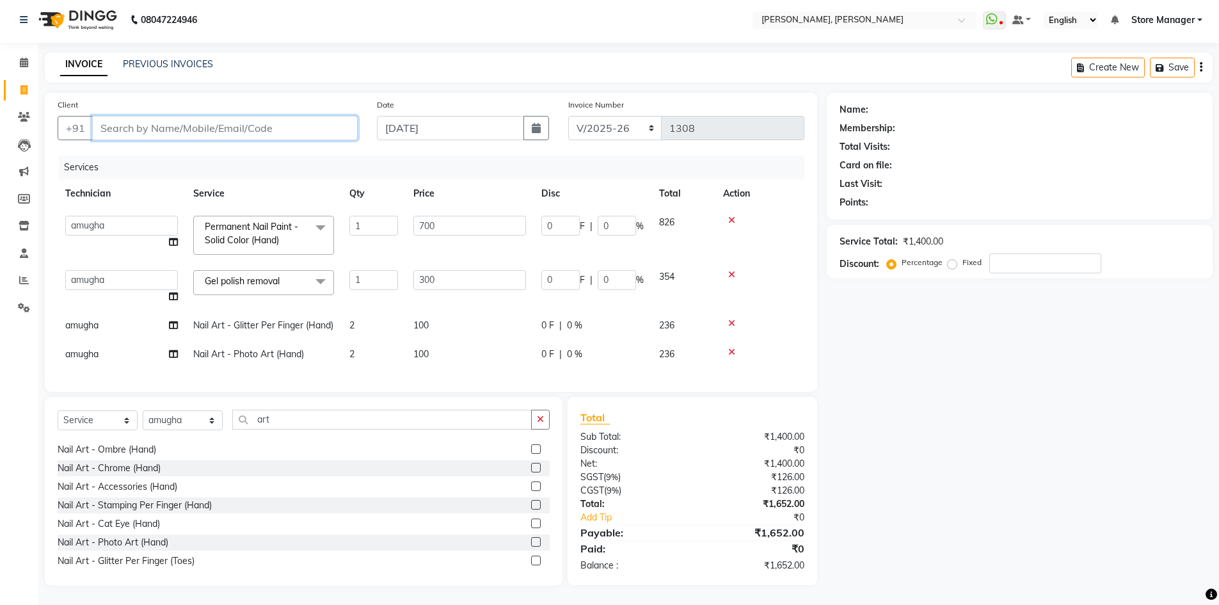
type input "9"
type input "0"
type input "9901300329"
click at [324, 122] on span "Add Client" at bounding box center [325, 128] width 51 height 13
select select "21"
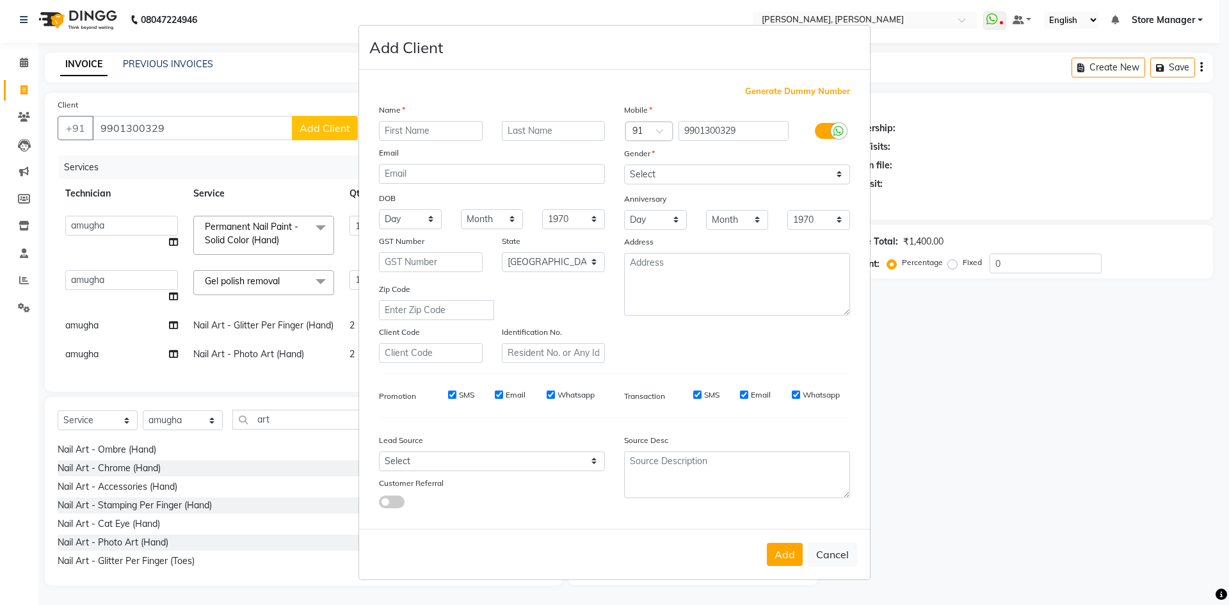
click at [448, 134] on input "text" at bounding box center [431, 131] width 104 height 20
click at [392, 129] on input "rashimi" at bounding box center [431, 131] width 104 height 20
click at [439, 134] on input "rshimi" at bounding box center [431, 131] width 104 height 20
type input "r"
type input "reshami"
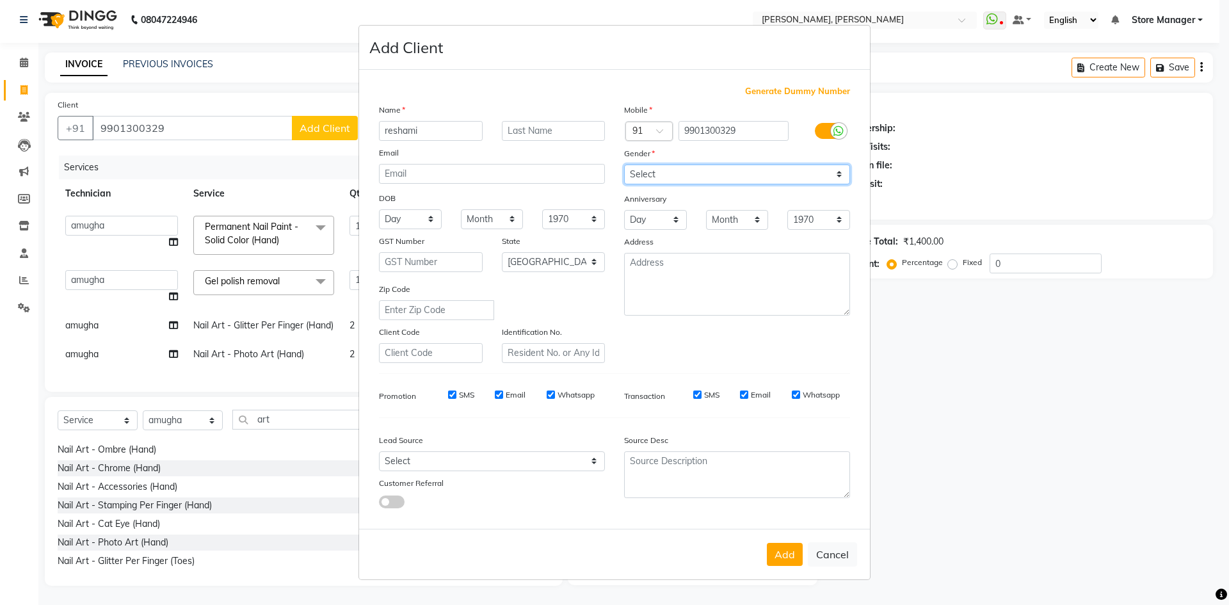
click at [841, 173] on select "Select [DEMOGRAPHIC_DATA] [DEMOGRAPHIC_DATA] Other Prefer Not To Say" at bounding box center [737, 174] width 226 height 20
select select "[DEMOGRAPHIC_DATA]"
click at [624, 164] on select "Select [DEMOGRAPHIC_DATA] [DEMOGRAPHIC_DATA] Other Prefer Not To Say" at bounding box center [737, 174] width 226 height 20
click at [786, 551] on button "Add" at bounding box center [785, 554] width 36 height 23
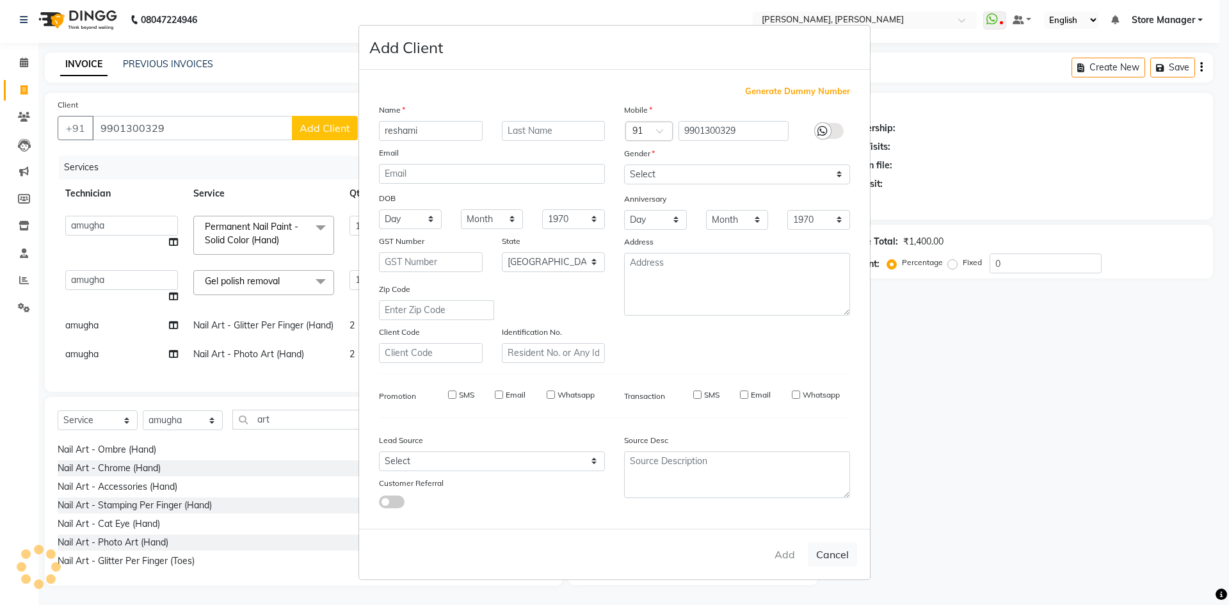
type input "99******29"
select select
select select "null"
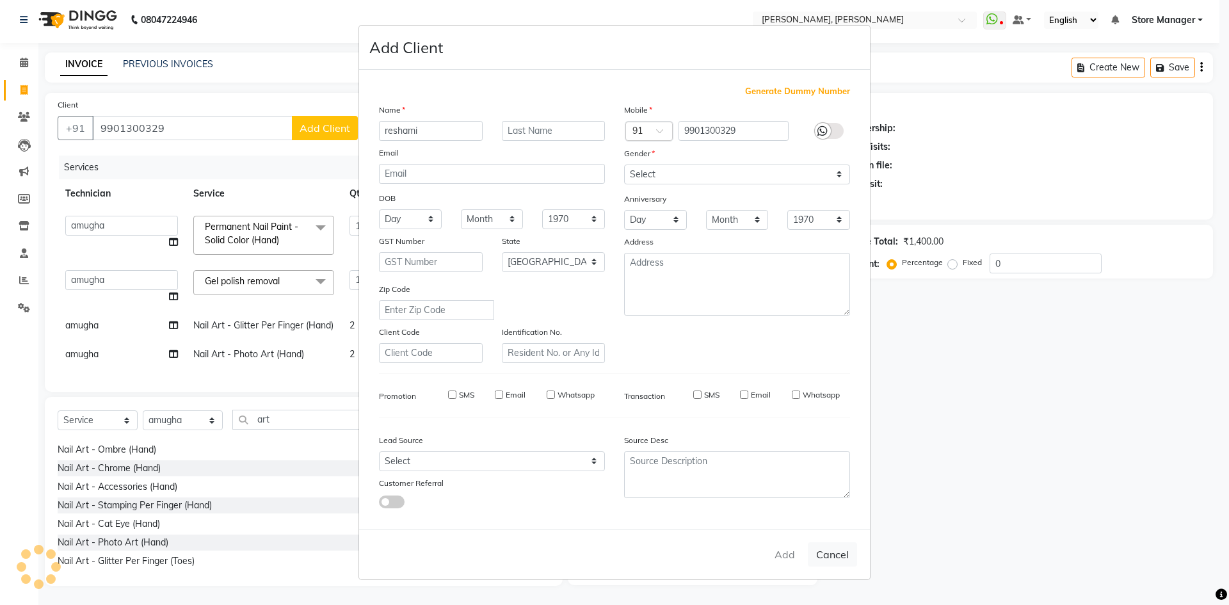
select select
checkbox input "false"
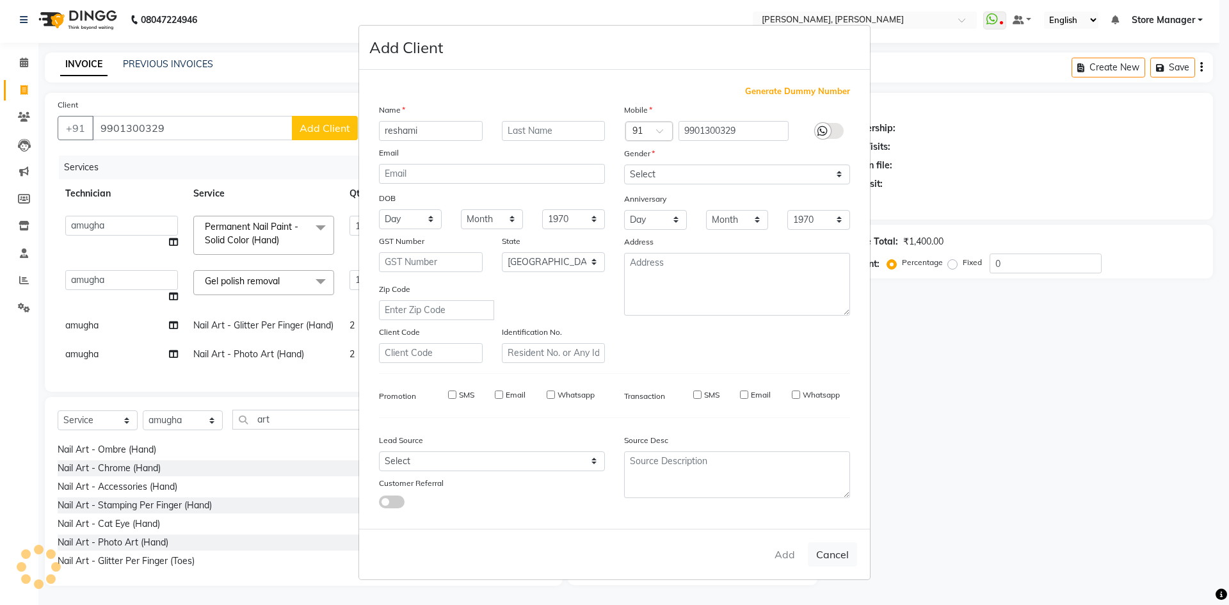
checkbox input "false"
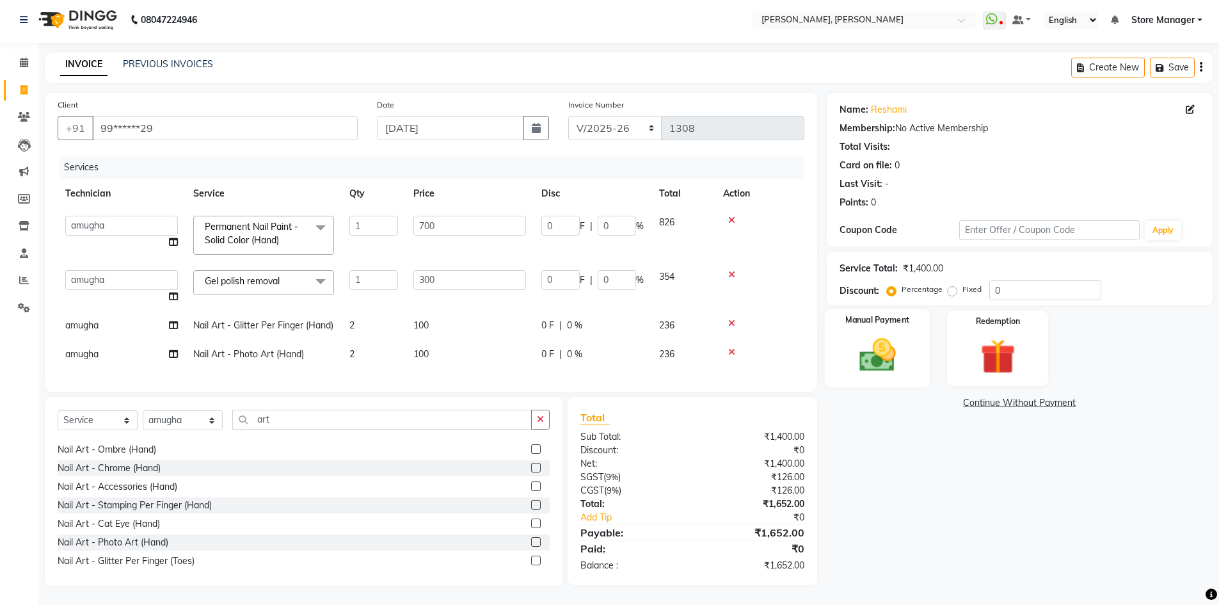
click at [881, 334] on img at bounding box center [877, 355] width 59 height 42
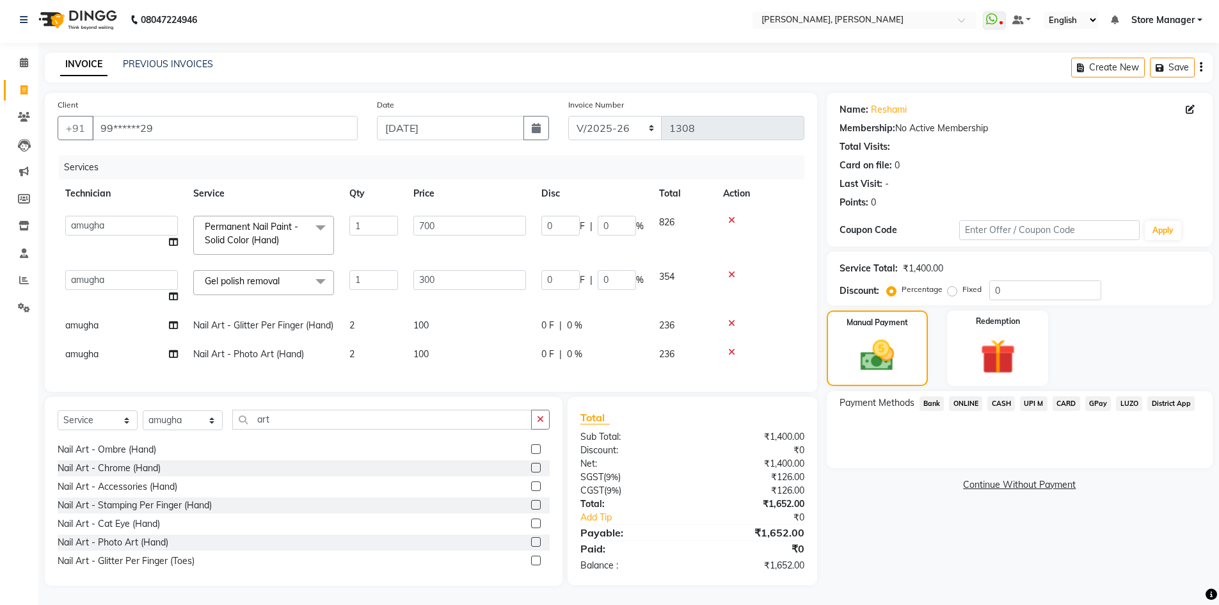
click at [964, 396] on span "ONLINE" at bounding box center [965, 403] width 33 height 15
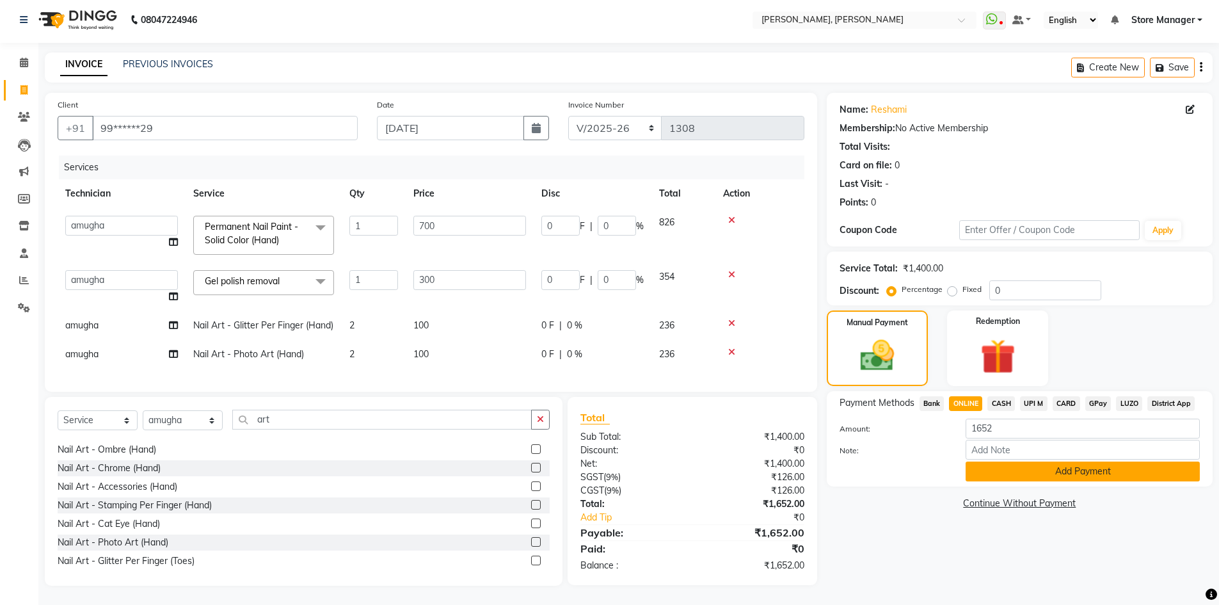
click at [1089, 461] on button "Add Payment" at bounding box center [1083, 471] width 234 height 20
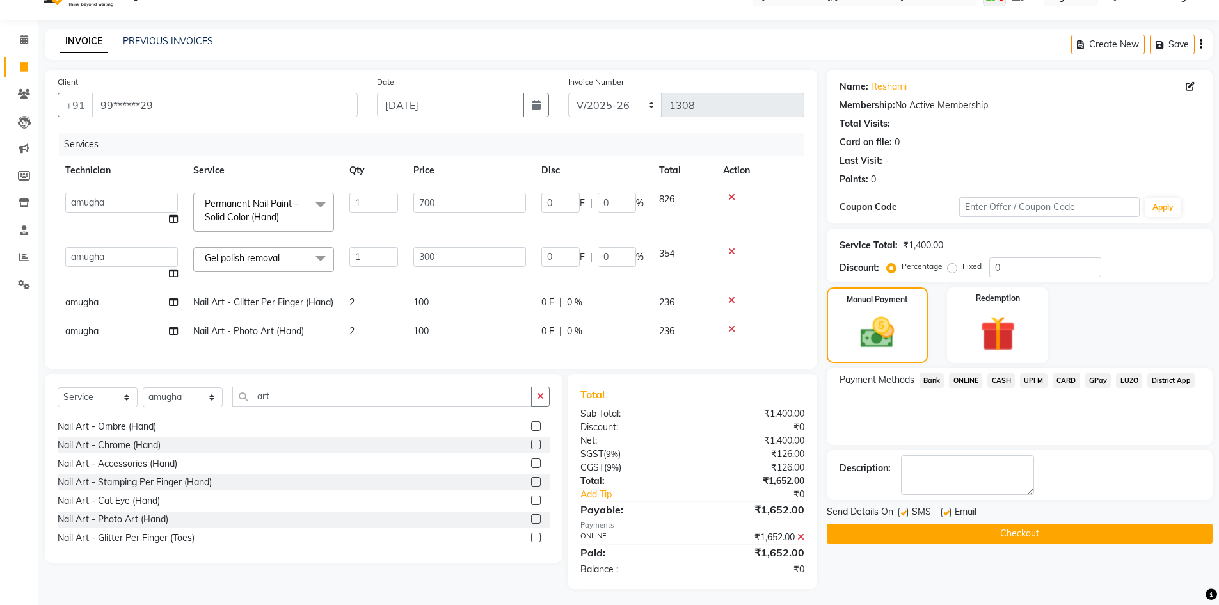
click at [1027, 527] on button "Checkout" at bounding box center [1020, 534] width 386 height 20
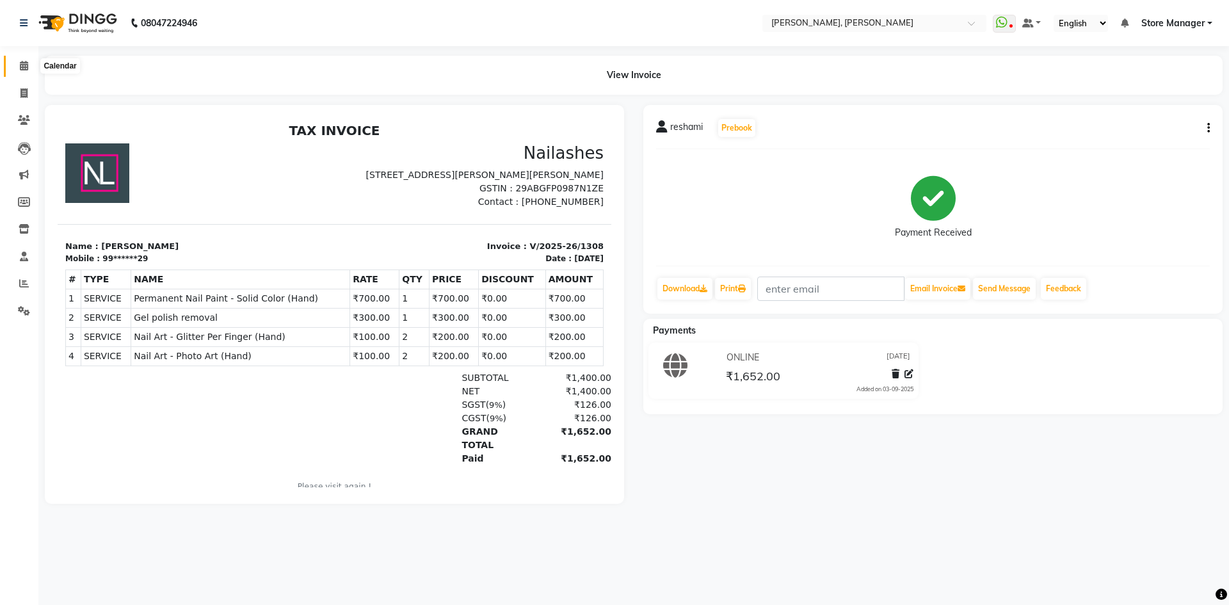
click at [22, 61] on icon at bounding box center [24, 66] width 8 height 10
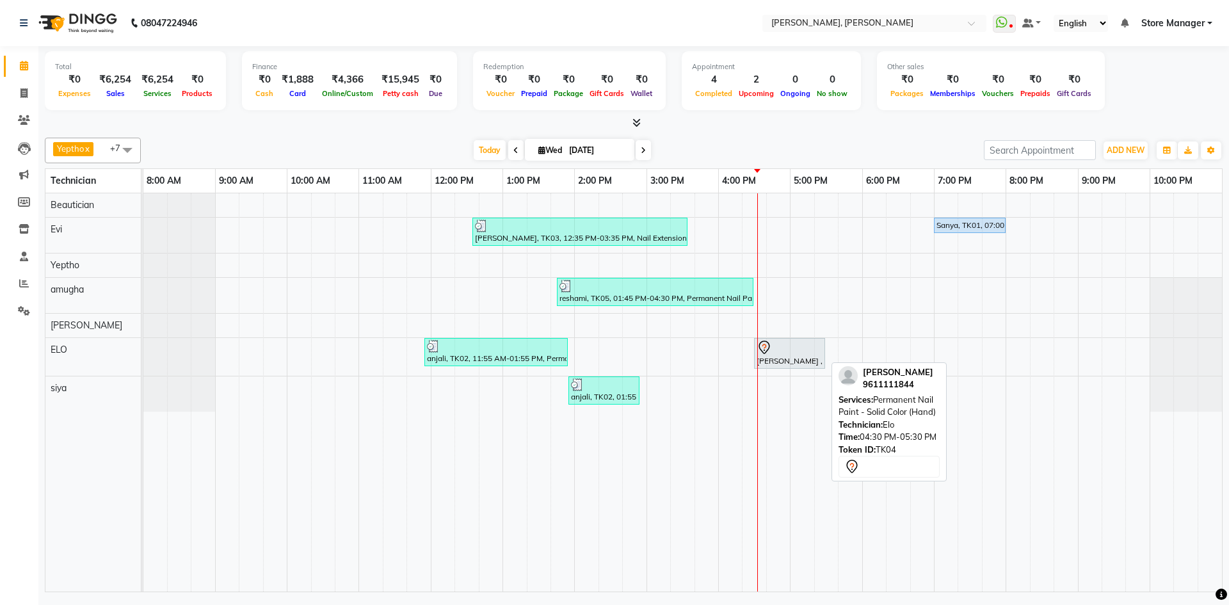
click at [790, 355] on div "[PERSON_NAME] , TK04, 04:30 PM-05:30 PM, Permanent Nail Paint - Solid Color (Ha…" at bounding box center [789, 353] width 68 height 27
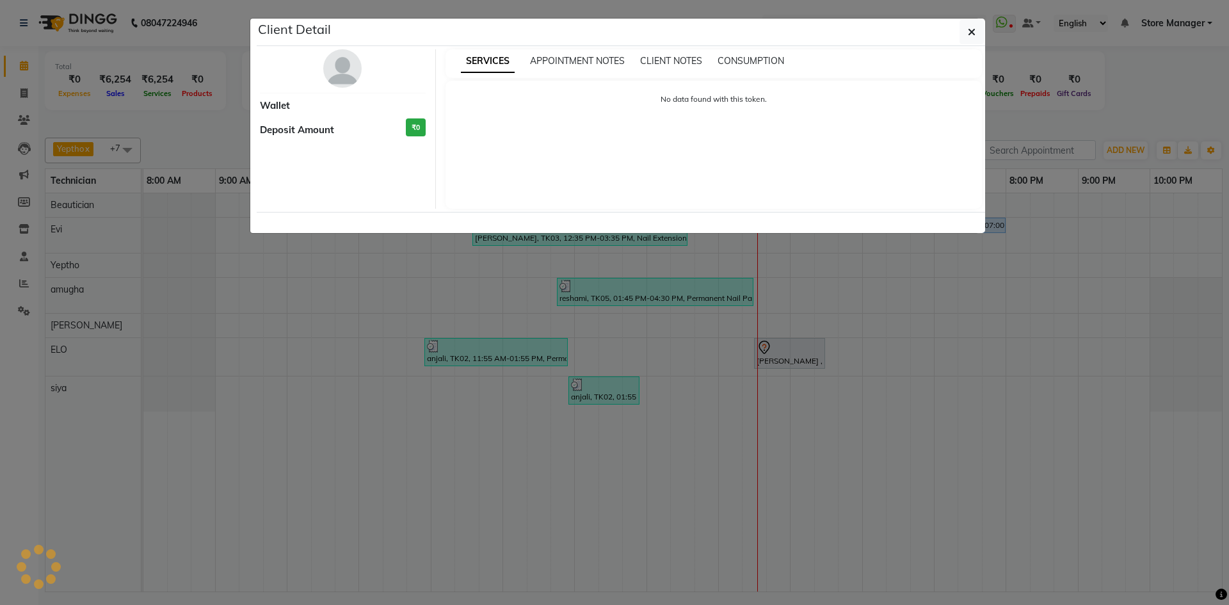
select select "7"
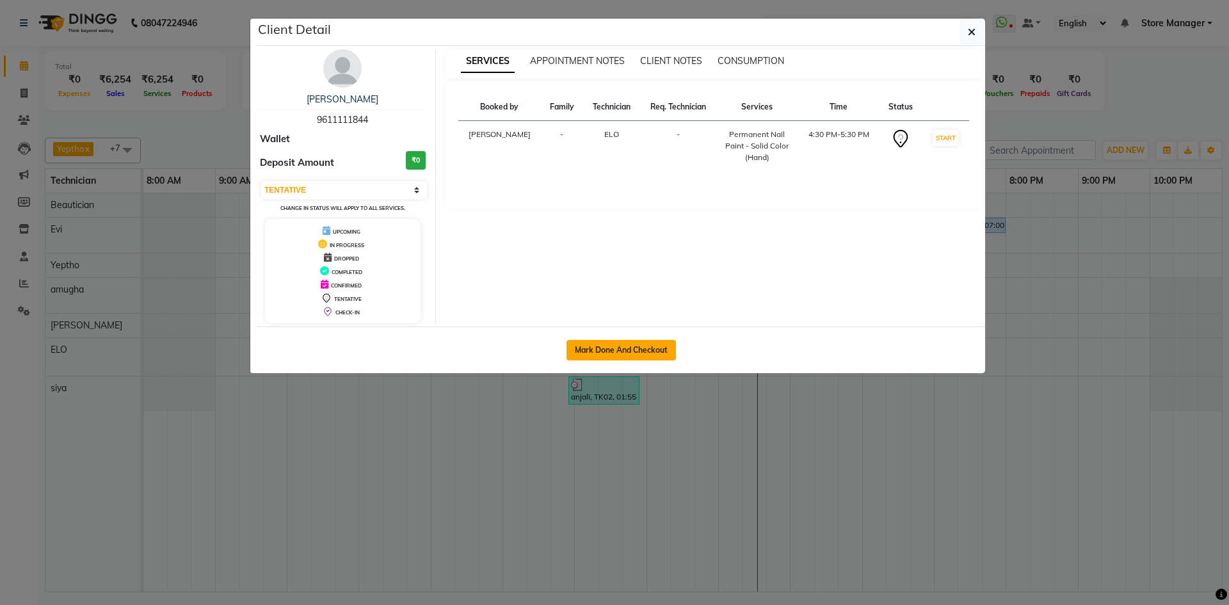
click at [632, 344] on button "Mark Done And Checkout" at bounding box center [620, 350] width 109 height 20
select select "7173"
select select "service"
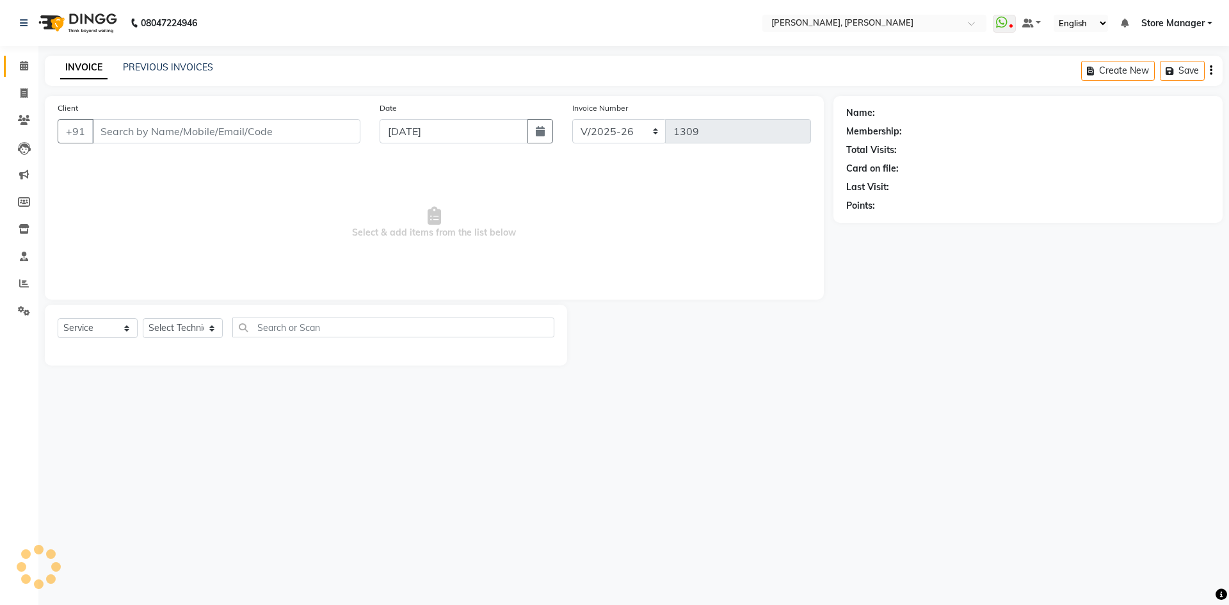
type input "96******44"
select select "78696"
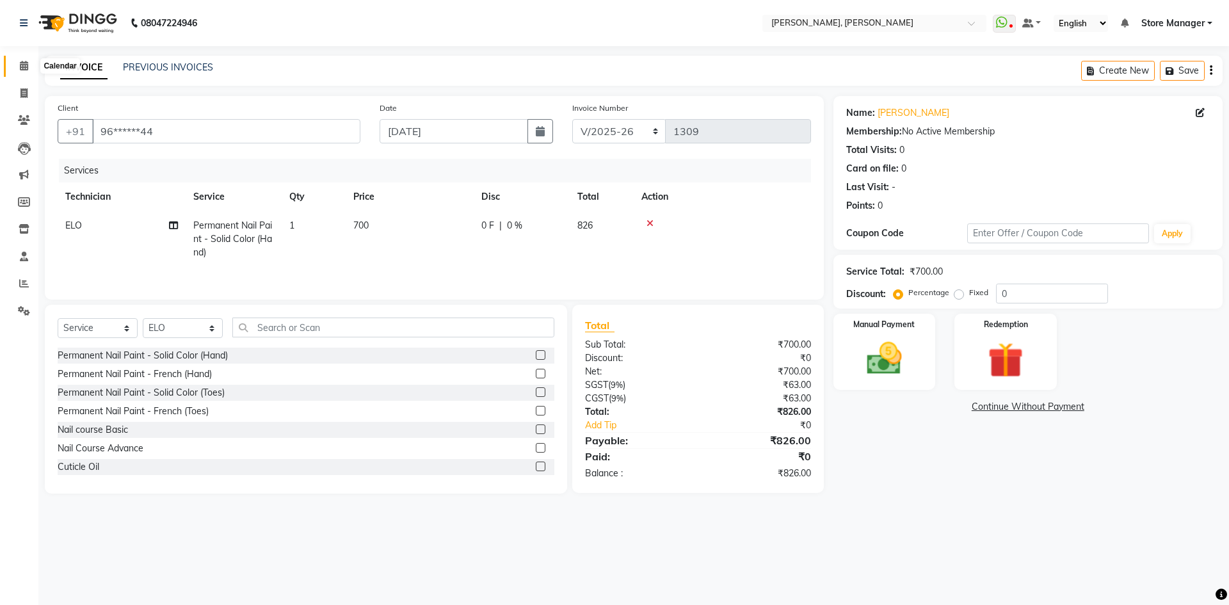
click at [22, 65] on icon at bounding box center [24, 66] width 8 height 10
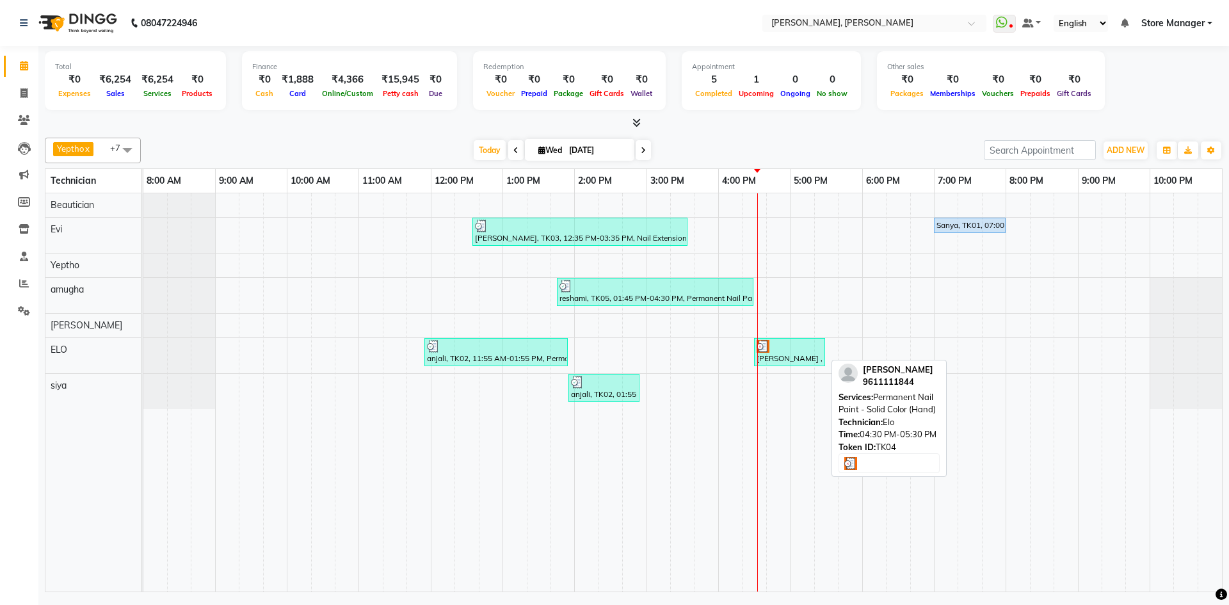
click at [809, 356] on div "[PERSON_NAME] , TK04, 04:30 PM-05:30 PM, Permanent Nail Paint - Solid Color (Ha…" at bounding box center [789, 352] width 68 height 24
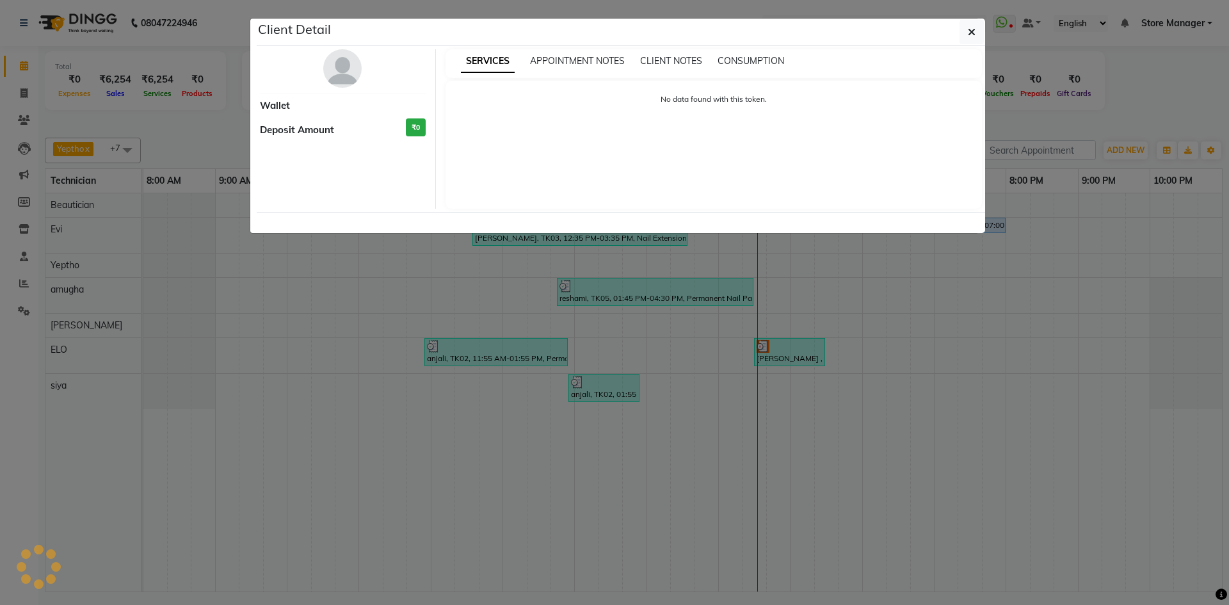
select select "3"
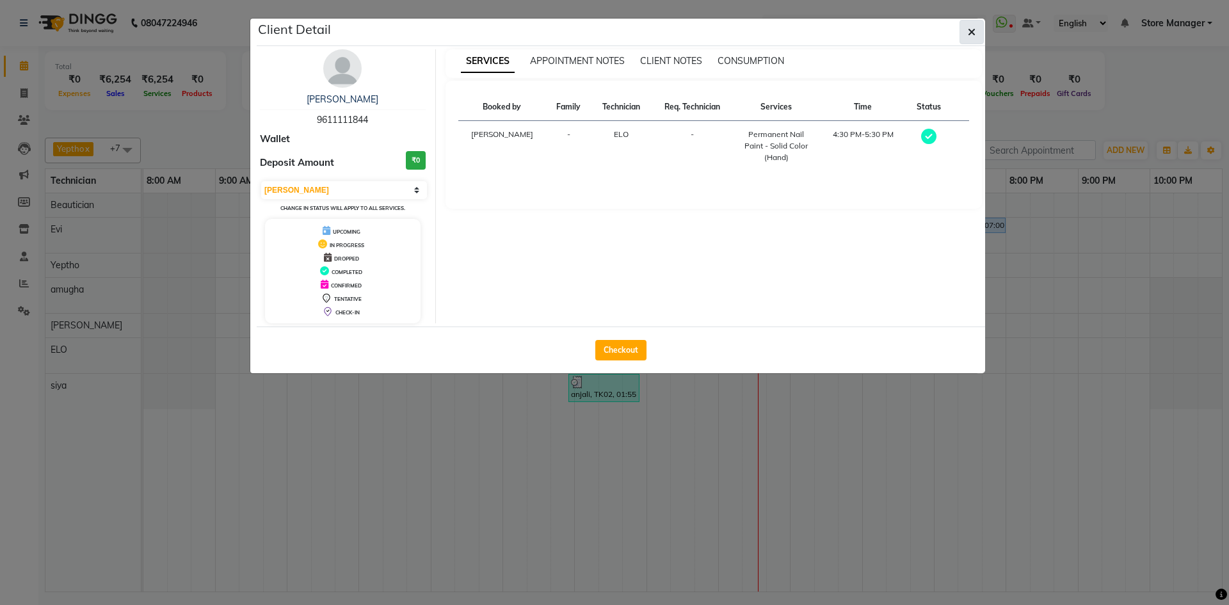
click at [974, 26] on span "button" at bounding box center [972, 32] width 8 height 13
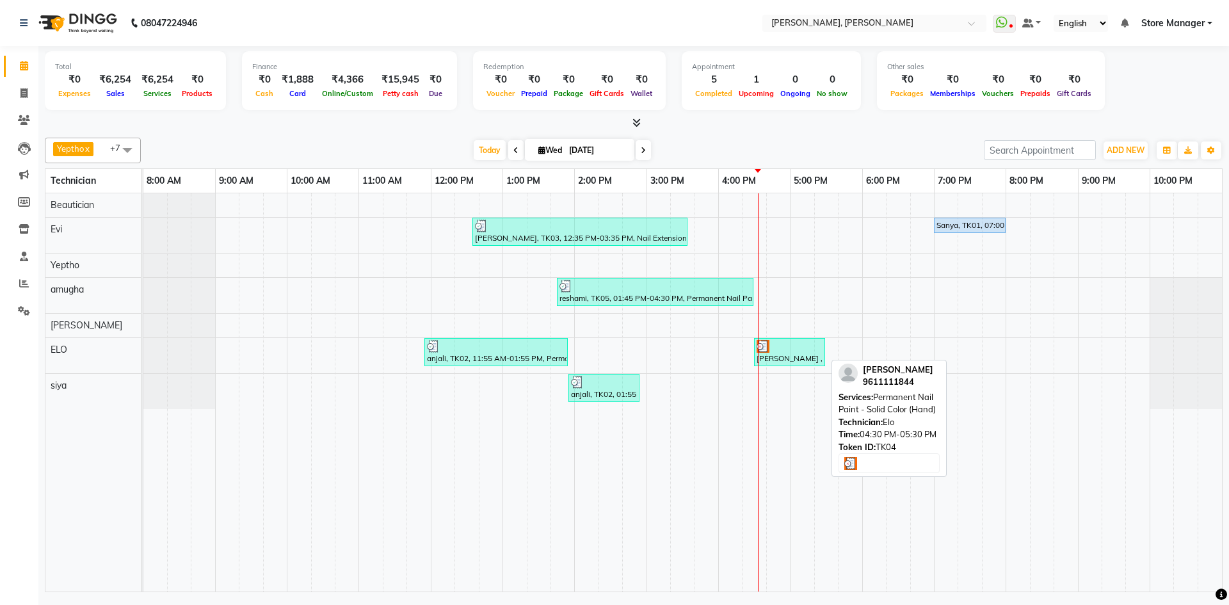
click at [759, 351] on img at bounding box center [763, 346] width 13 height 13
select select "3"
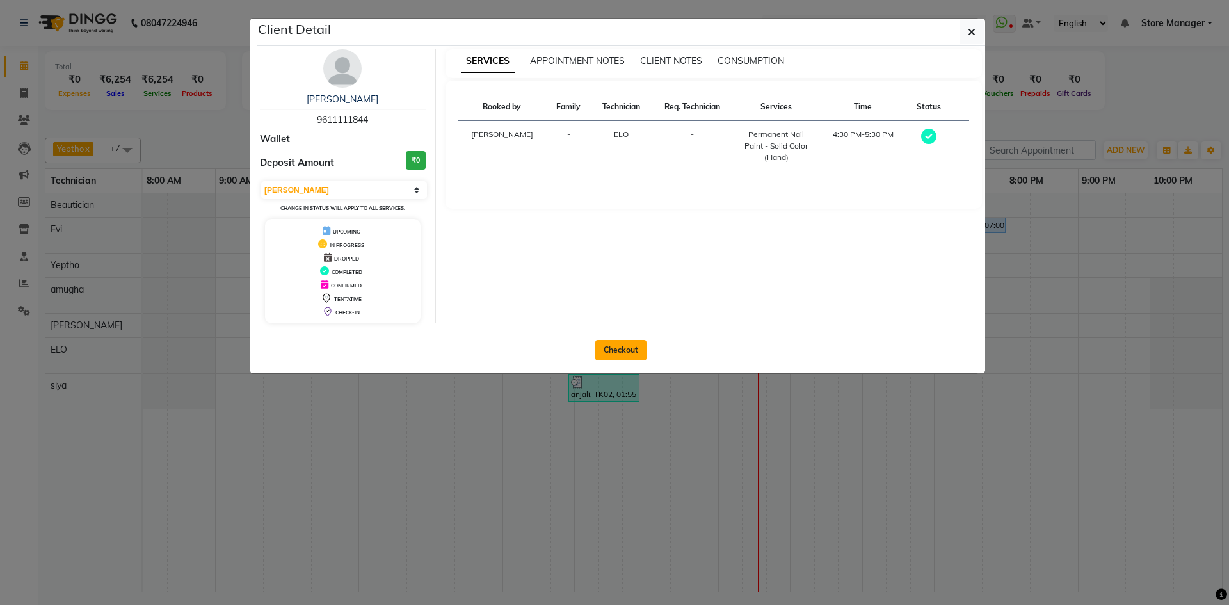
click at [633, 346] on button "Checkout" at bounding box center [620, 350] width 51 height 20
select select "service"
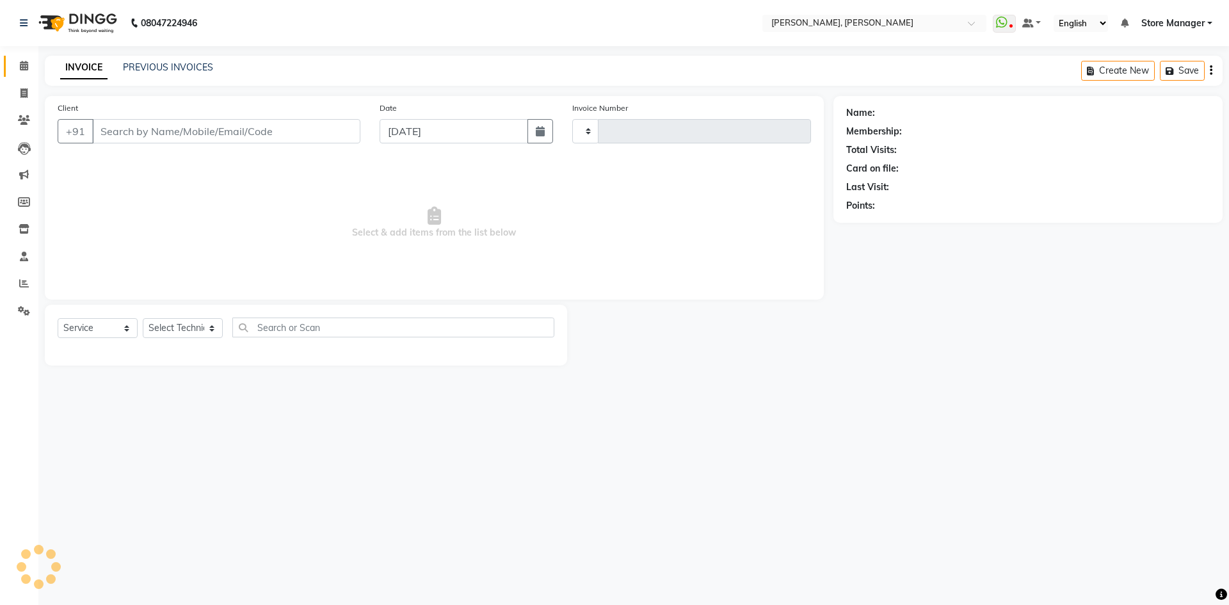
type input "1309"
select select "7173"
type input "96******44"
select select "78696"
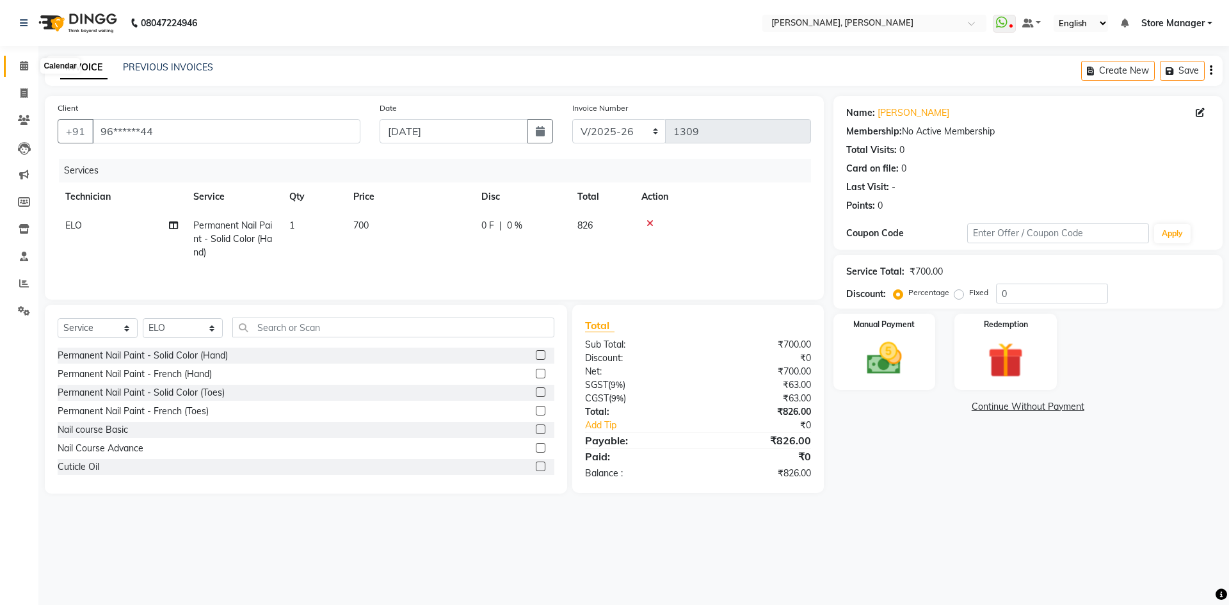
click at [23, 63] on icon at bounding box center [24, 66] width 8 height 10
